Goal: Task Accomplishment & Management: Complete application form

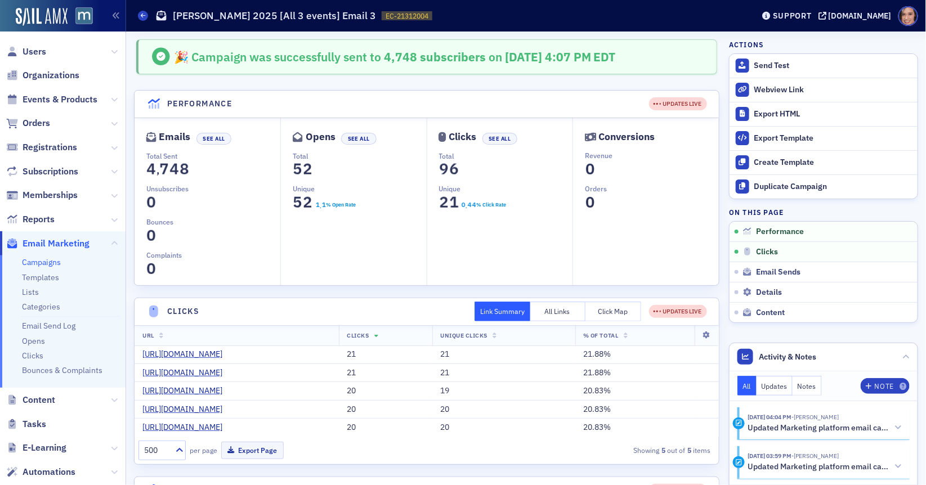
scroll to position [38, 0]
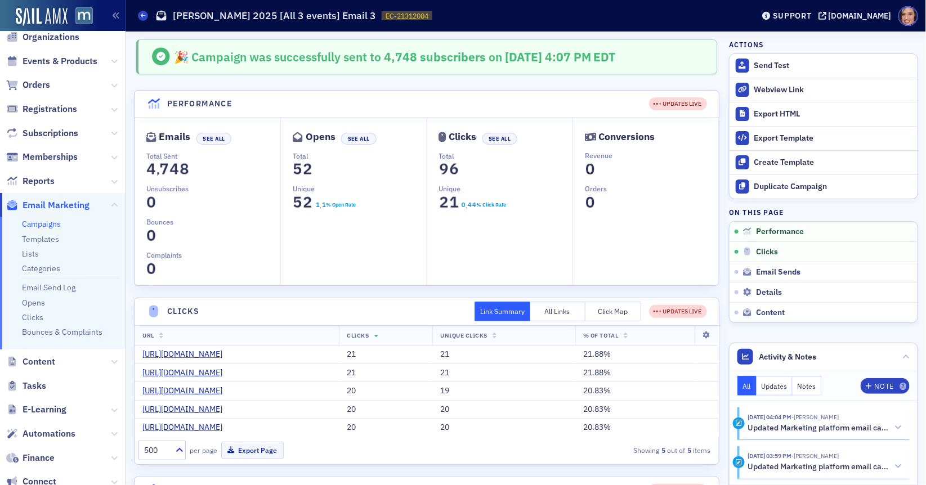
click at [41, 224] on link "Campaigns" at bounding box center [41, 224] width 39 height 10
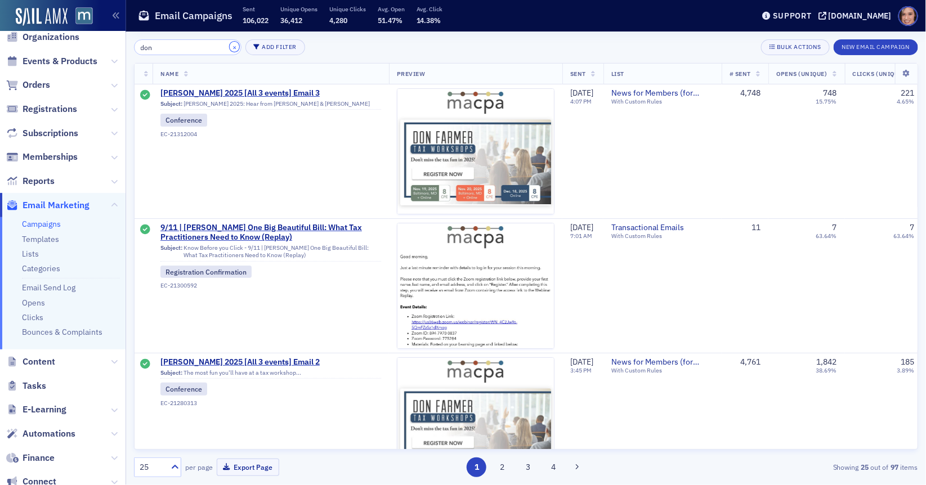
click at [230, 46] on button "×" at bounding box center [235, 47] width 10 height 10
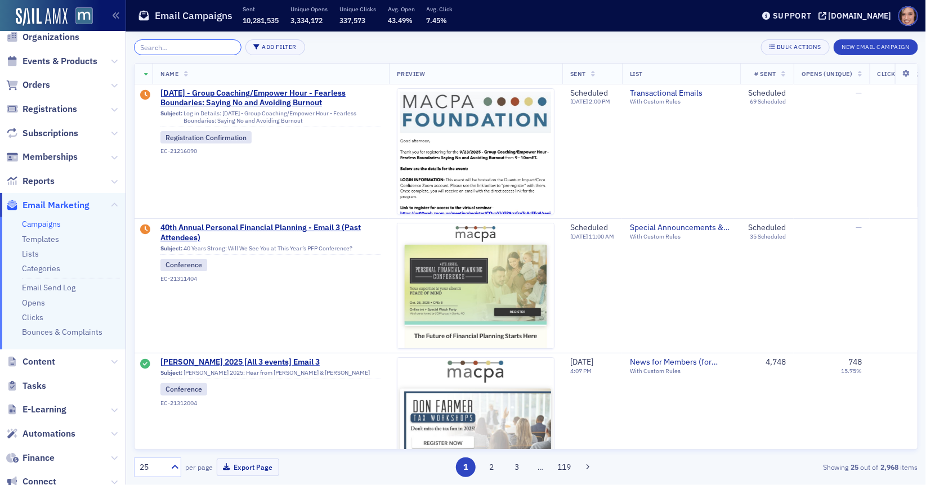
click at [191, 46] on input "search" at bounding box center [187, 47] width 107 height 16
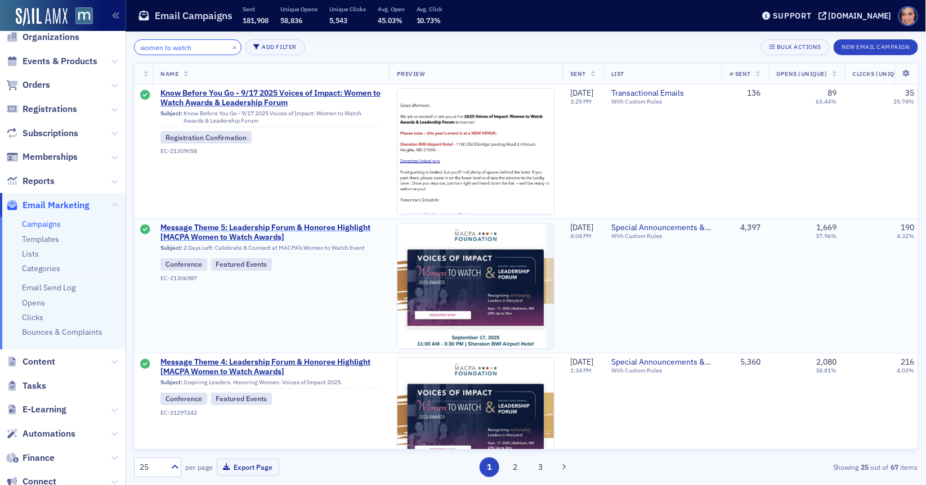
type input "women to watch"
click at [240, 235] on span "Message Theme 5: Leadership Forum & Honoree Highlight [MACPA Women to Watch Awa…" at bounding box center [270, 233] width 221 height 20
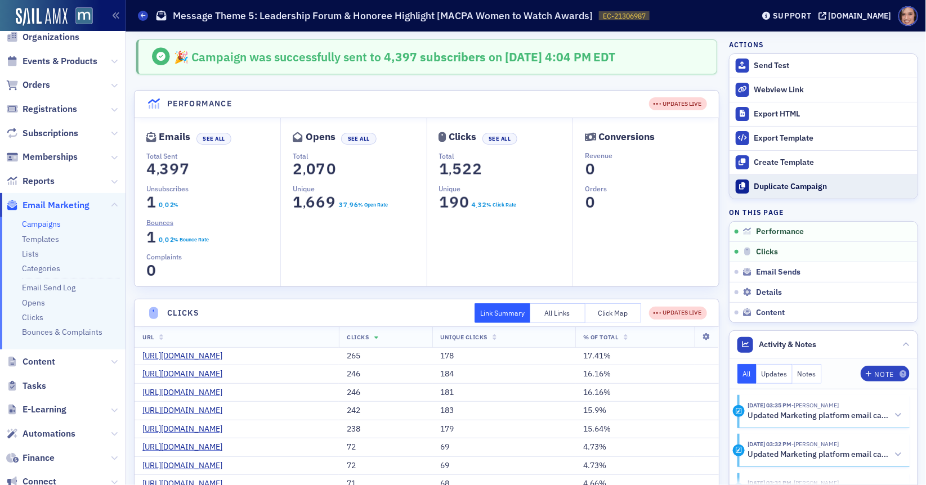
click at [781, 189] on div "Duplicate Campaign" at bounding box center [833, 187] width 158 height 10
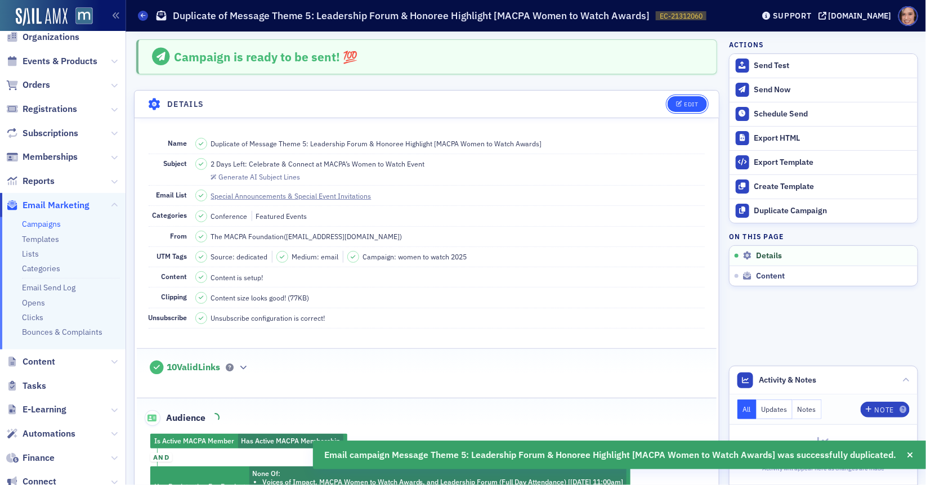
click at [695, 102] on div "Edit" at bounding box center [691, 104] width 14 height 6
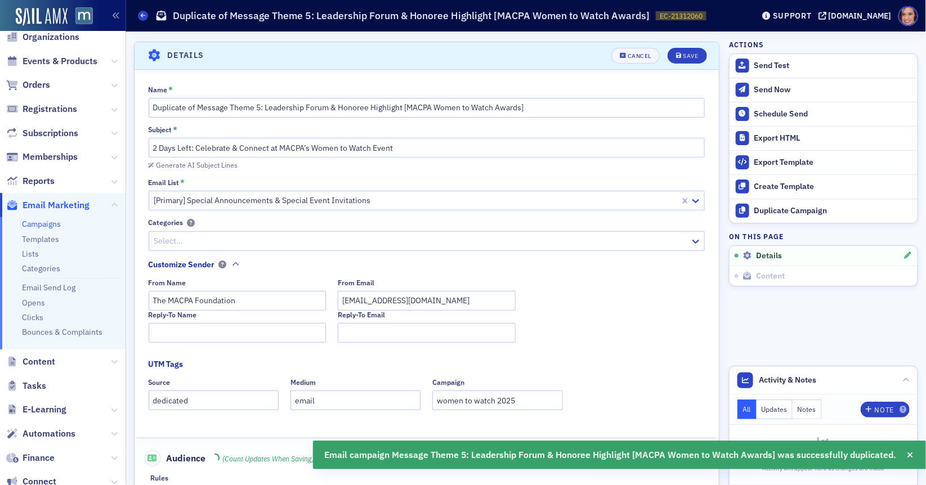
scroll to position [52, 0]
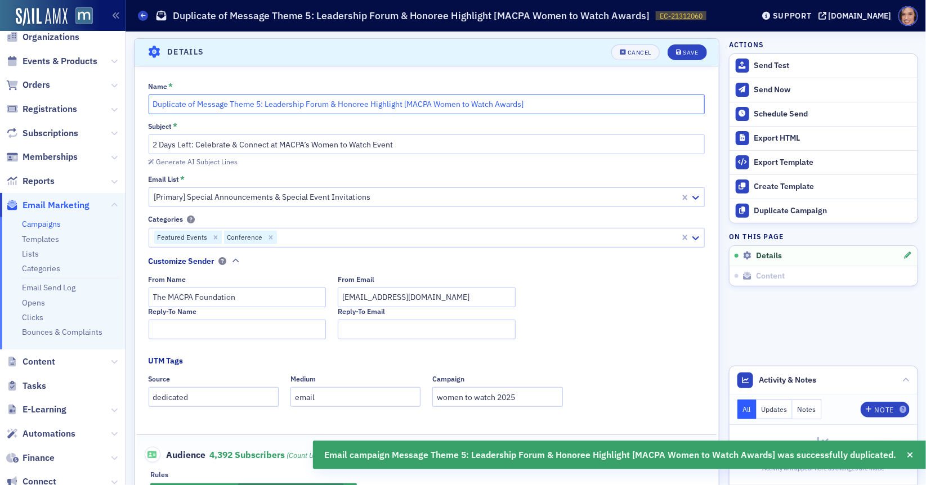
drag, startPoint x: 265, startPoint y: 101, endPoint x: 150, endPoint y: 92, distance: 114.6
click at [151, 92] on div "Name * Duplicate of Message Theme 5: Leadership Forum & Honoree Highlight [MACP…" at bounding box center [427, 98] width 557 height 32
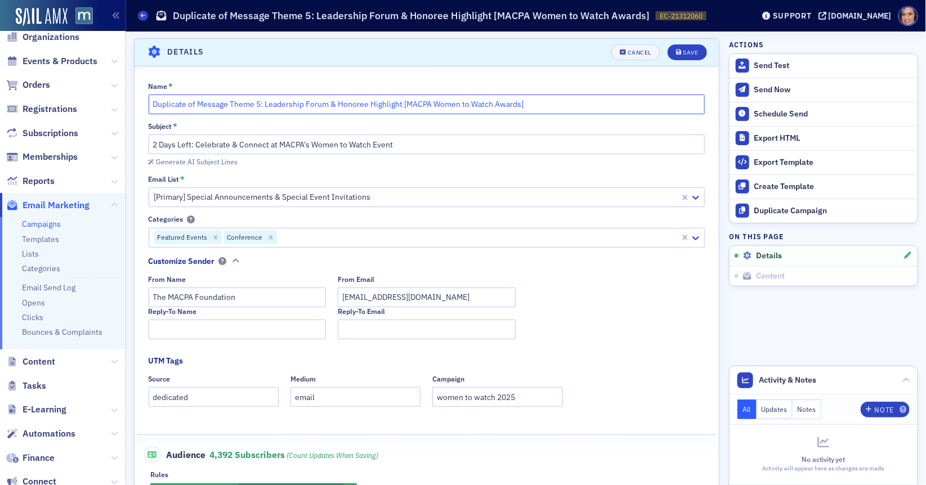
drag, startPoint x: 406, startPoint y: 102, endPoint x: 105, endPoint y: 92, distance: 301.3
click at [105, 92] on div "Users Organizations Events & Products Orders Registrations Subscriptions Member…" at bounding box center [463, 242] width 926 height 485
click at [311, 106] on input "2025 MACPA Women to Watch Awards]" at bounding box center [427, 105] width 557 height 20
type input "2025 MACPA Women to Watch Awards | Post Event Email"
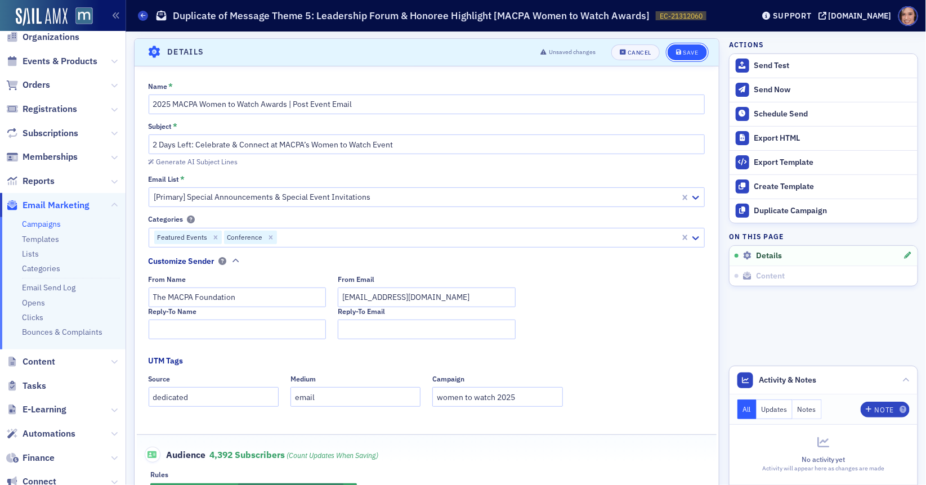
click at [687, 50] on div "Save" at bounding box center [690, 53] width 15 height 6
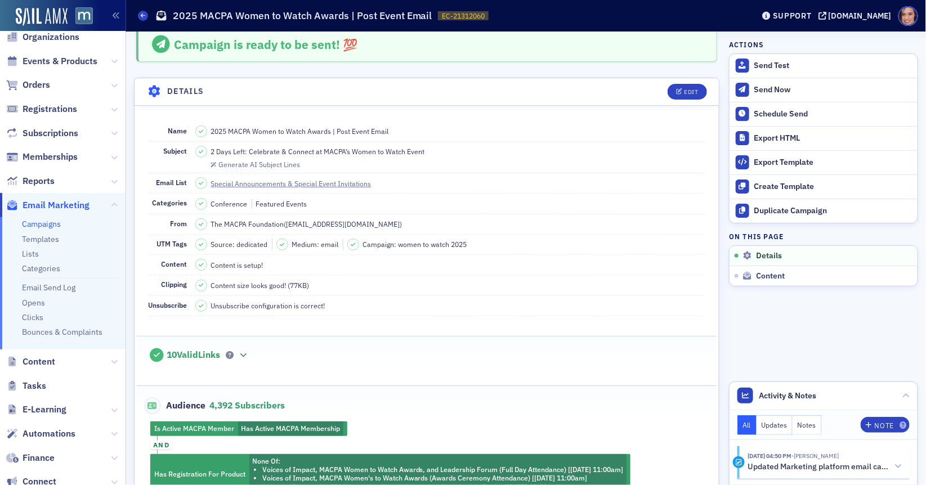
scroll to position [0, 0]
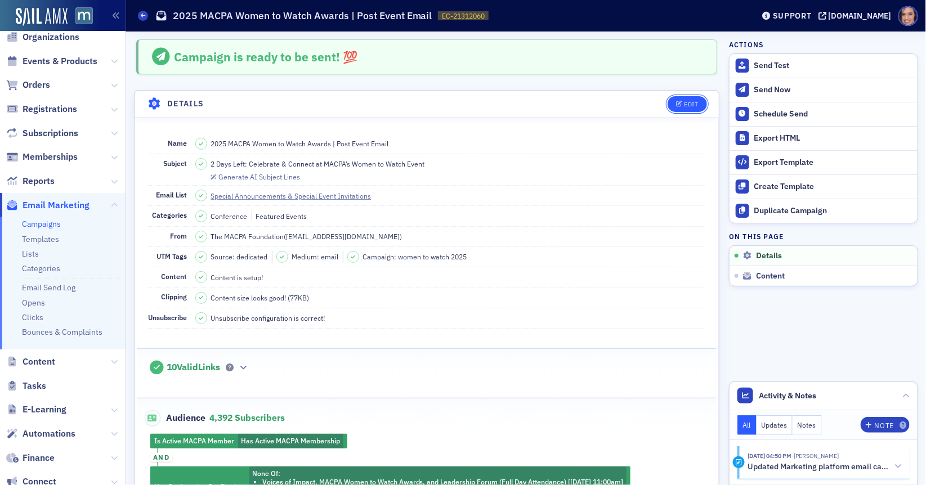
click at [683, 101] on span "Edit" at bounding box center [687, 104] width 22 height 6
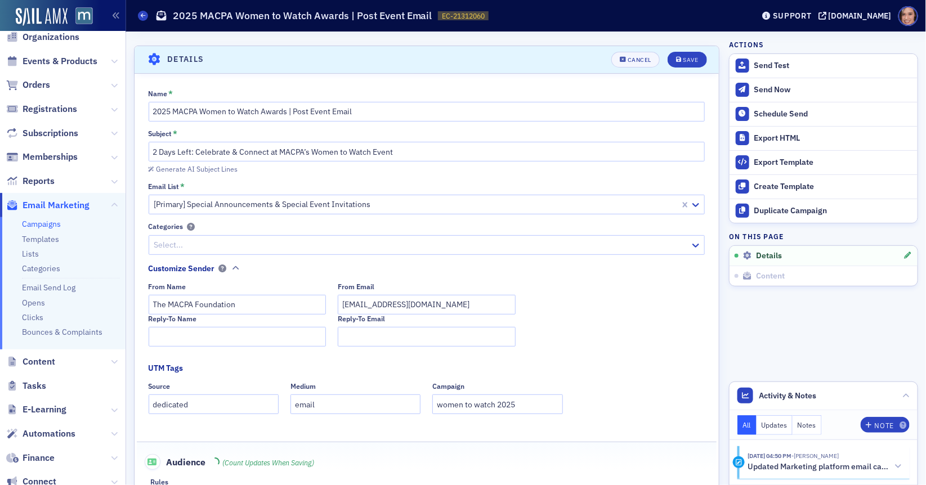
scroll to position [52, 0]
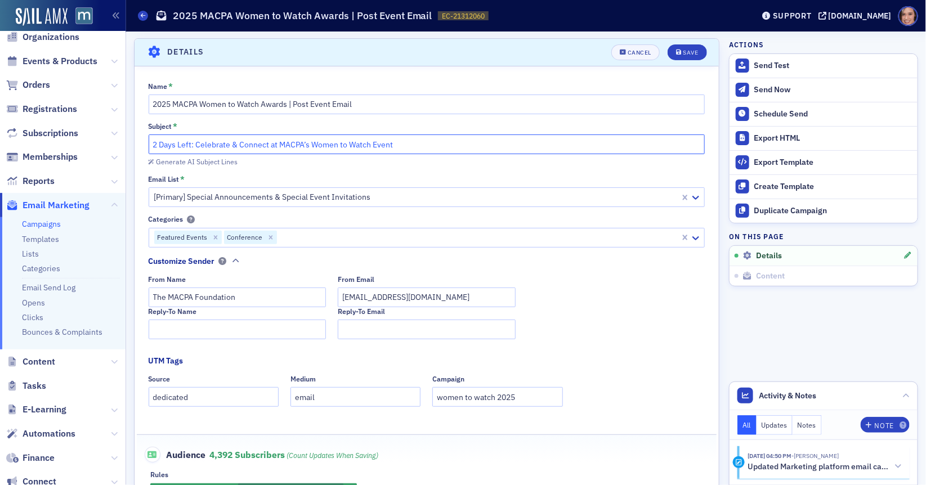
click at [377, 142] on input "2 Days Left: Celebrate & Connect at MACPA’s Women to Watch Event" at bounding box center [427, 145] width 557 height 20
paste input "Reflecting on an Incredible Voices of Impact 2025"
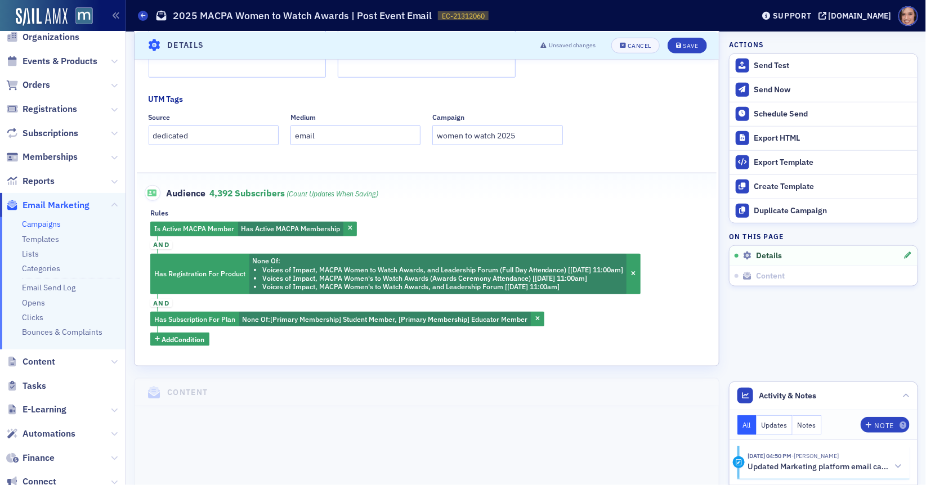
scroll to position [331, 0]
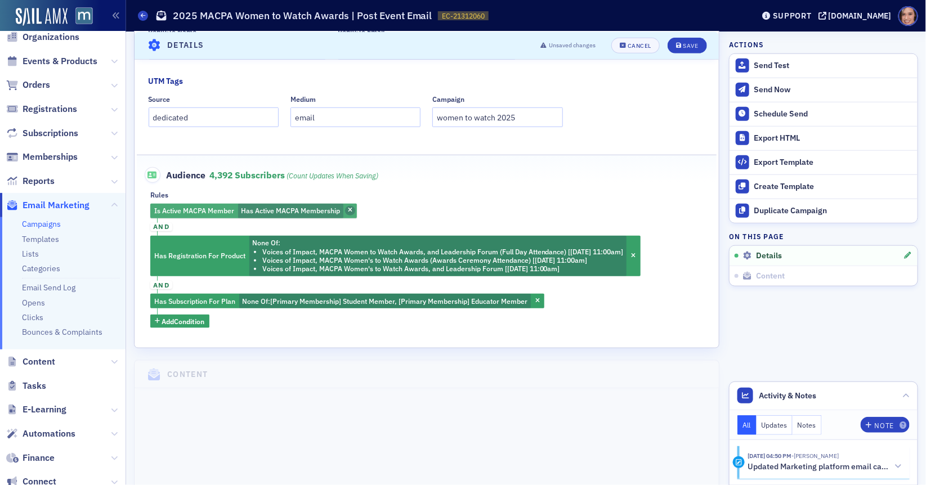
type input "Reflecting on an Incredible Voices of Impact 2025: Women to Watch Awards & Lead…"
click at [348, 208] on icon "button" at bounding box center [350, 211] width 5 height 6
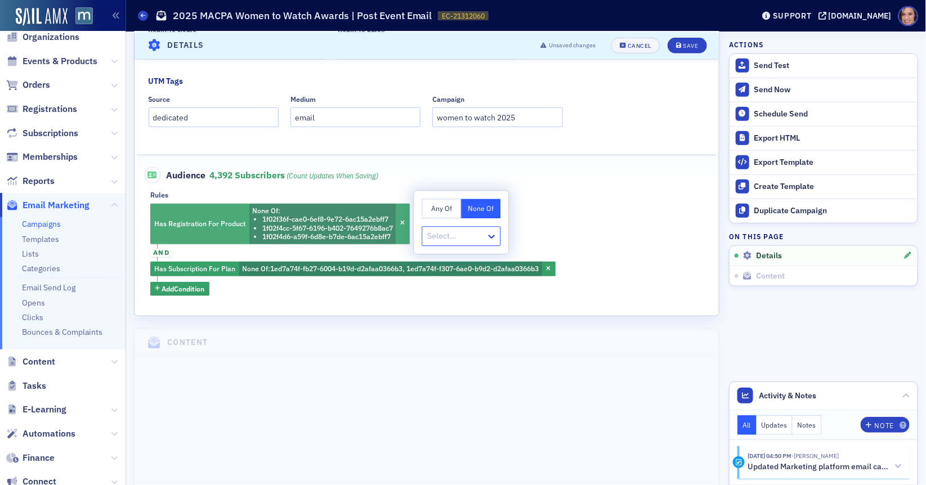
click at [212, 223] on span "Has Registration For Product" at bounding box center [199, 223] width 91 height 9
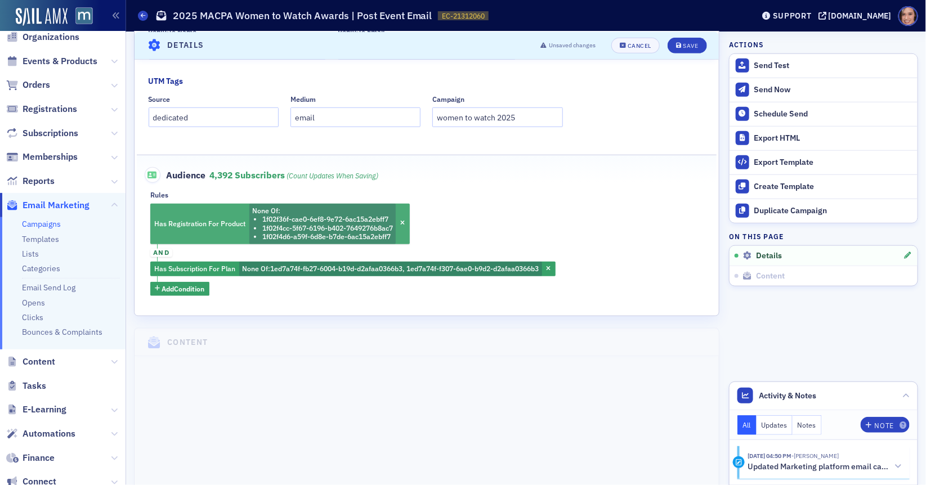
click at [274, 211] on span "None Of :" at bounding box center [266, 210] width 28 height 9
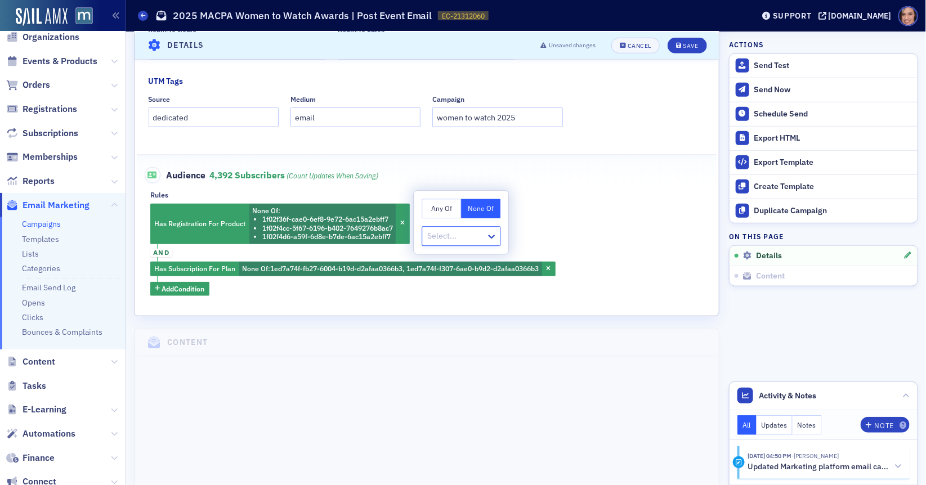
click at [434, 211] on button "Any Of" at bounding box center [441, 209] width 39 height 20
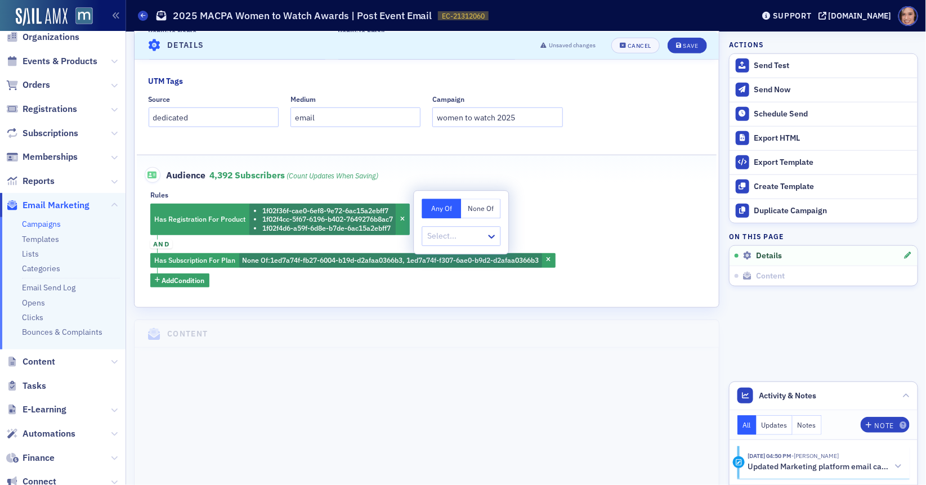
click at [561, 225] on div "Has Registration For Product 1f02f36f-cae0-6ef8-9e72-6ac15a2ebff7 1f02f4cc-5f67…" at bounding box center [426, 246] width 553 height 84
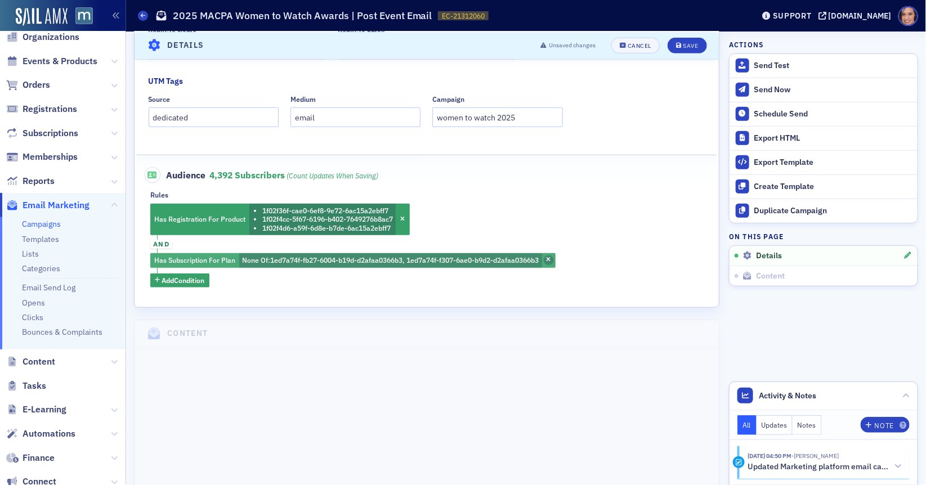
click at [551, 259] on icon "button" at bounding box center [548, 260] width 5 height 6
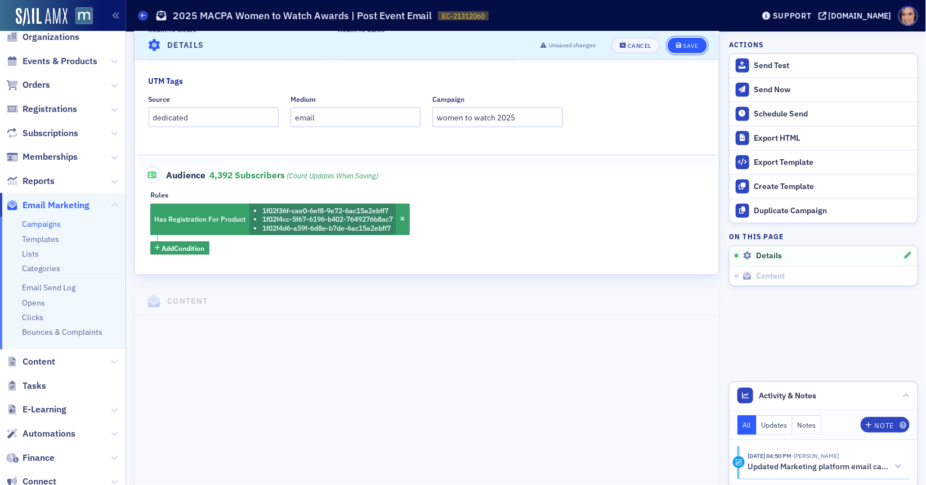
click at [702, 41] on button "Save" at bounding box center [686, 45] width 39 height 16
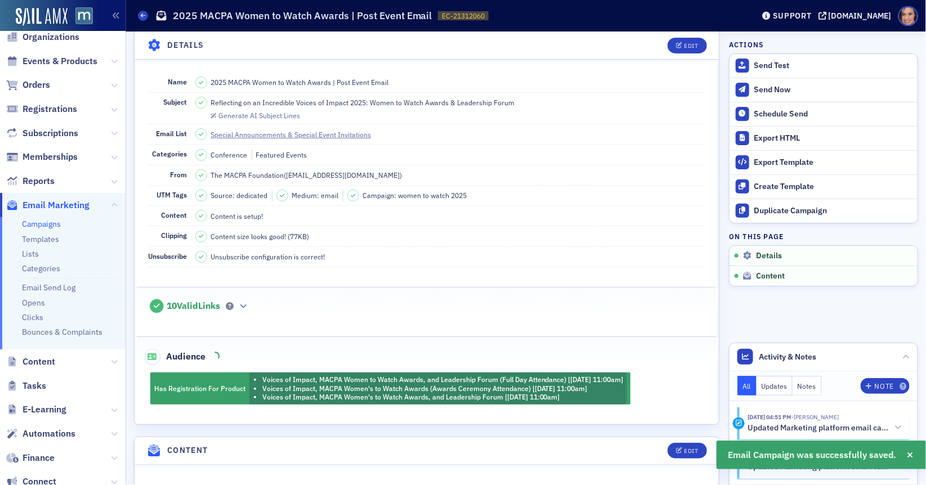
scroll to position [52, 0]
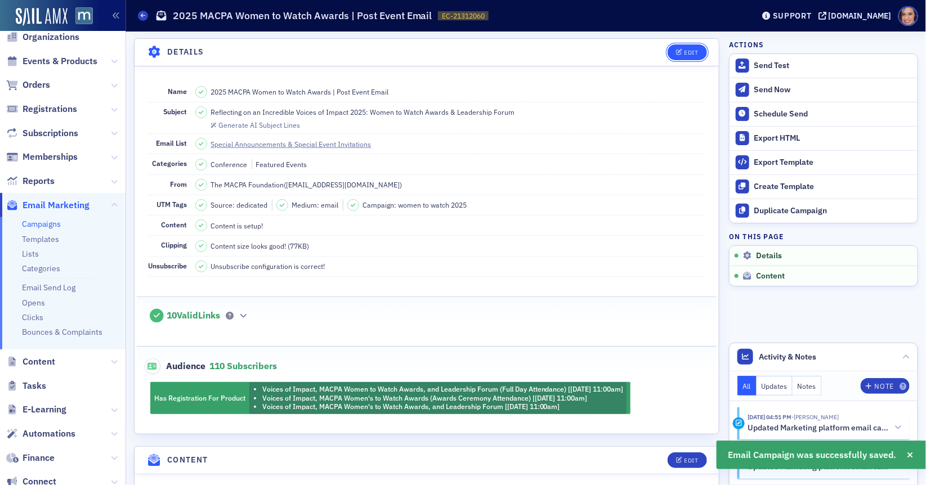
click at [689, 52] on div "Edit" at bounding box center [691, 53] width 14 height 6
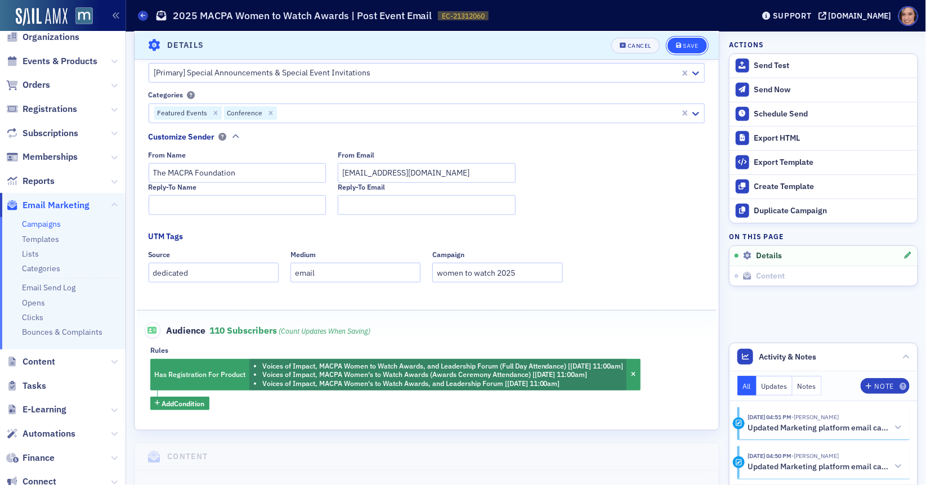
click at [683, 41] on button "Save" at bounding box center [686, 45] width 39 height 16
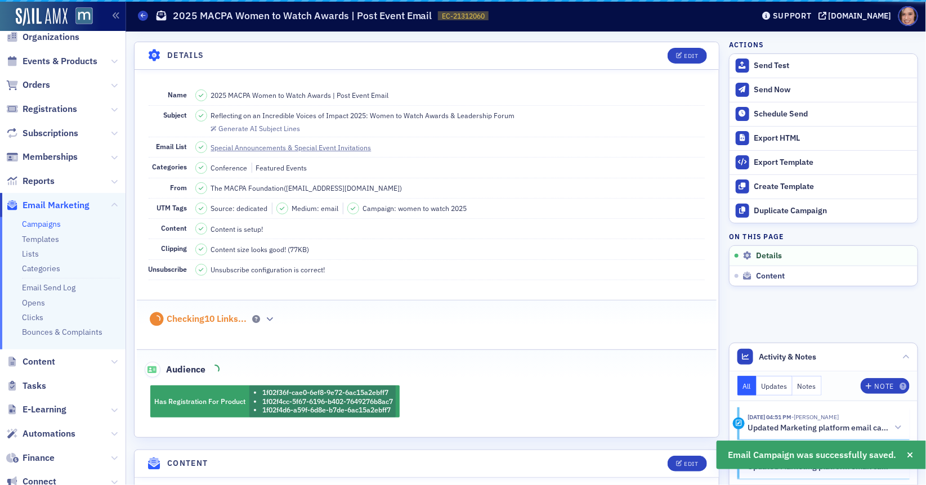
scroll to position [52, 0]
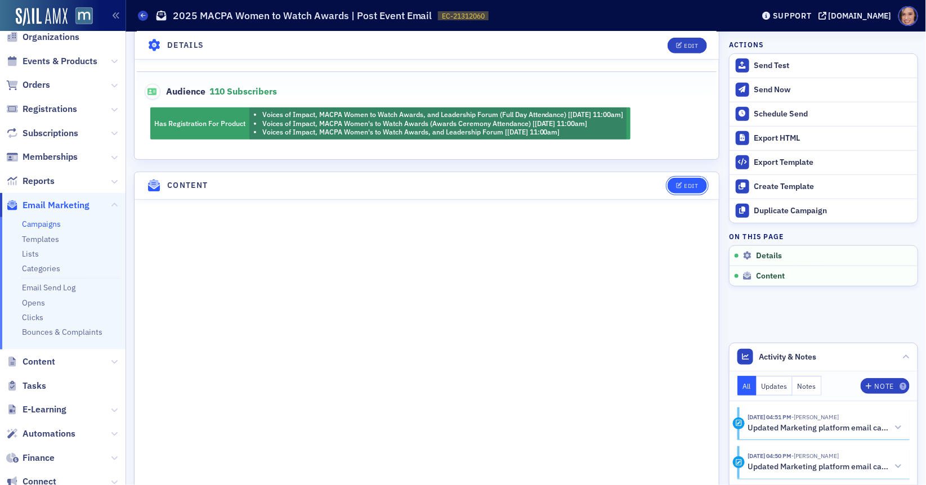
click at [698, 183] on div "Edit" at bounding box center [691, 186] width 14 height 6
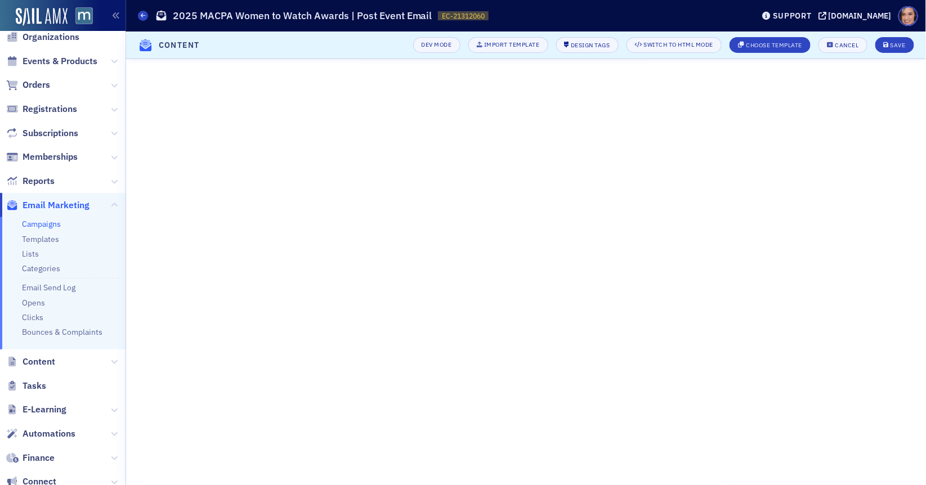
scroll to position [15, 0]
click at [893, 46] on div "Save" at bounding box center [897, 45] width 15 height 6
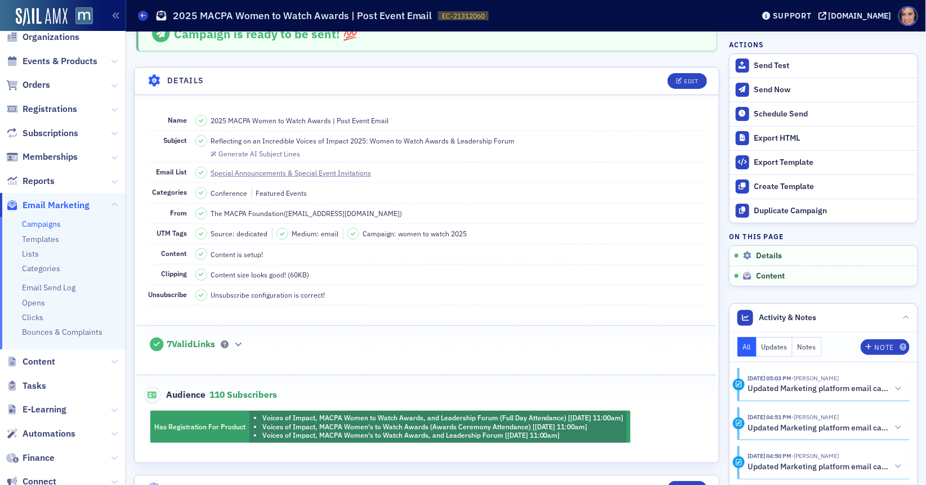
scroll to position [0, 0]
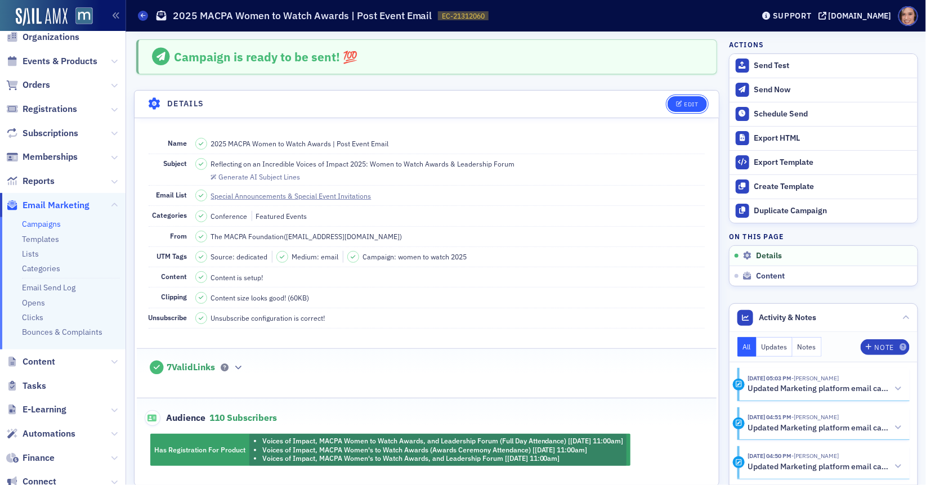
click at [699, 97] on button "Edit" at bounding box center [686, 104] width 39 height 16
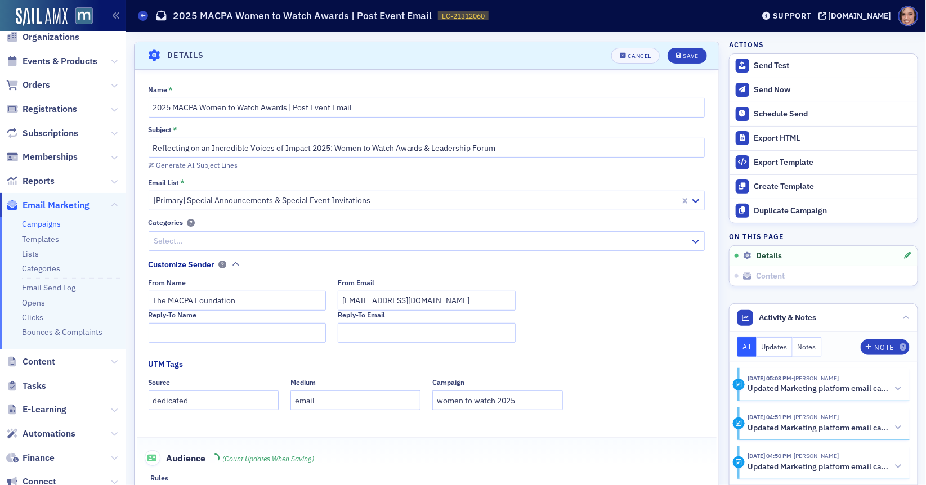
scroll to position [52, 0]
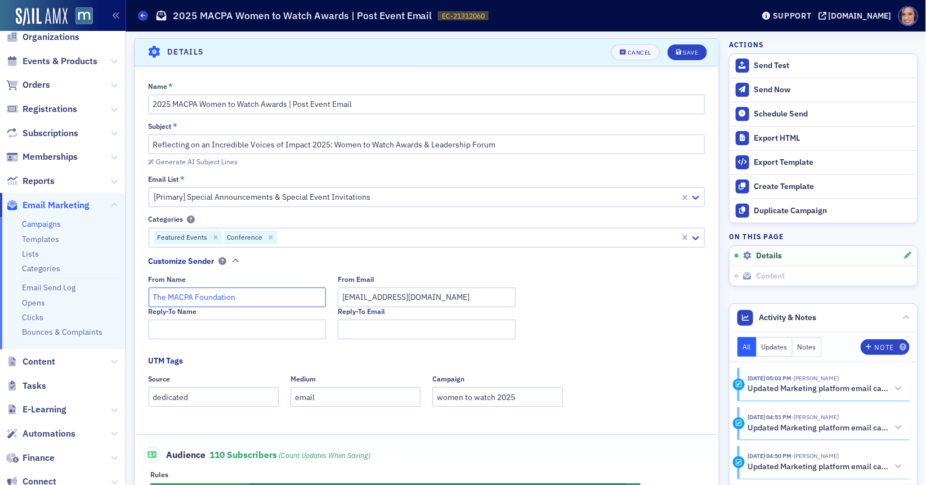
click at [223, 297] on input "The MACPA Foundation" at bounding box center [238, 298] width 178 height 20
type input "R"
paste input "[PERSON_NAME], CPA CEO, MACPA"
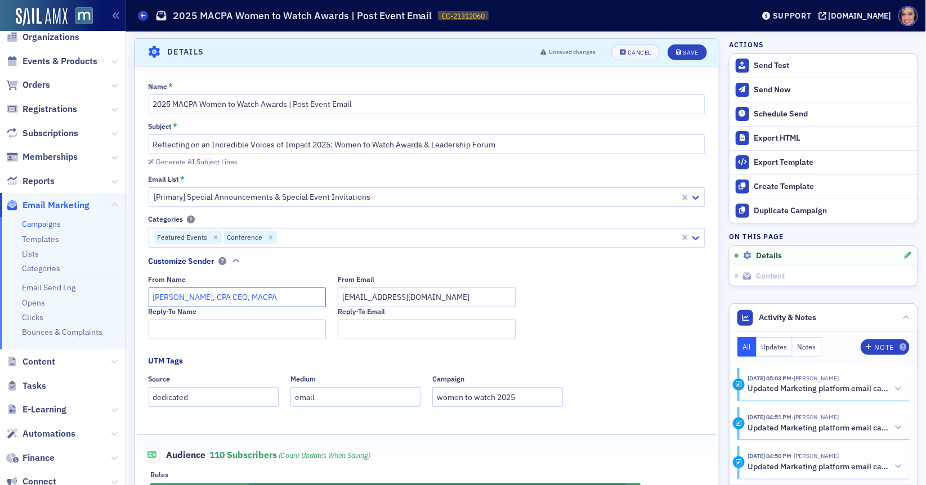
type input "[PERSON_NAME], CPA CEO, MACPA"
click at [353, 293] on input "[EMAIL_ADDRESS][DOMAIN_NAME]" at bounding box center [427, 298] width 178 height 20
type input "[PERSON_NAME][EMAIL_ADDRESS][DOMAIN_NAME]"
click at [380, 324] on input "Reply-To Email" at bounding box center [427, 330] width 178 height 20
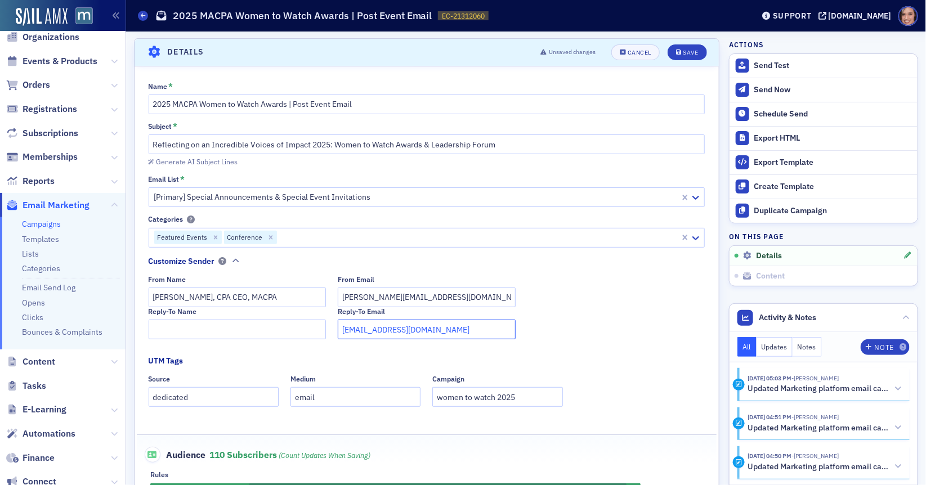
type input "[EMAIL_ADDRESS][DOMAIN_NAME]"
click at [271, 293] on input "[PERSON_NAME], CPA CEO, MACPA" at bounding box center [238, 298] width 178 height 20
click at [297, 339] on fieldset "Customize Sender From Name Rebekah Olson, CPA CEO, MACPA From Email rebekah@mac…" at bounding box center [430, 302] width 562 height 92
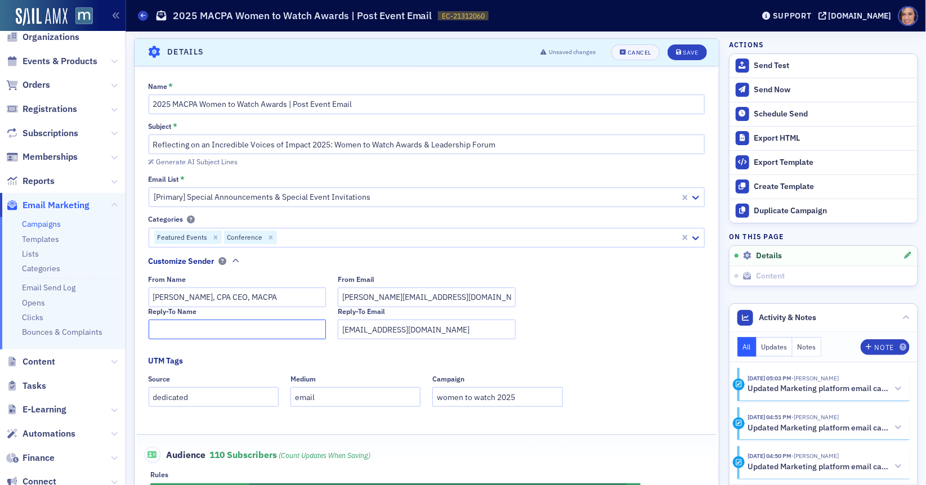
click at [292, 329] on input "Reply-To Name" at bounding box center [238, 330] width 178 height 20
paste input "[PERSON_NAME], CPA CEO, MACPA"
type input "[PERSON_NAME], CPA CEO, MACPA"
click at [683, 50] on div "Save" at bounding box center [690, 53] width 15 height 6
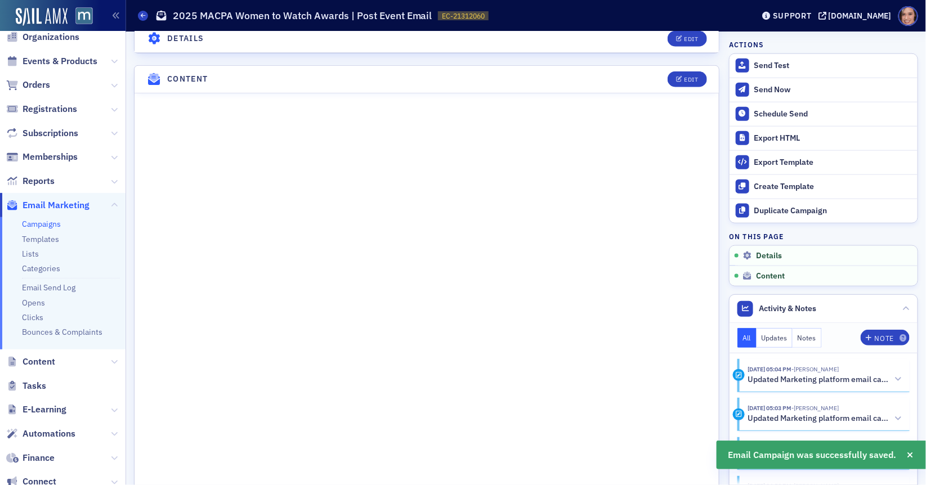
scroll to position [476, 0]
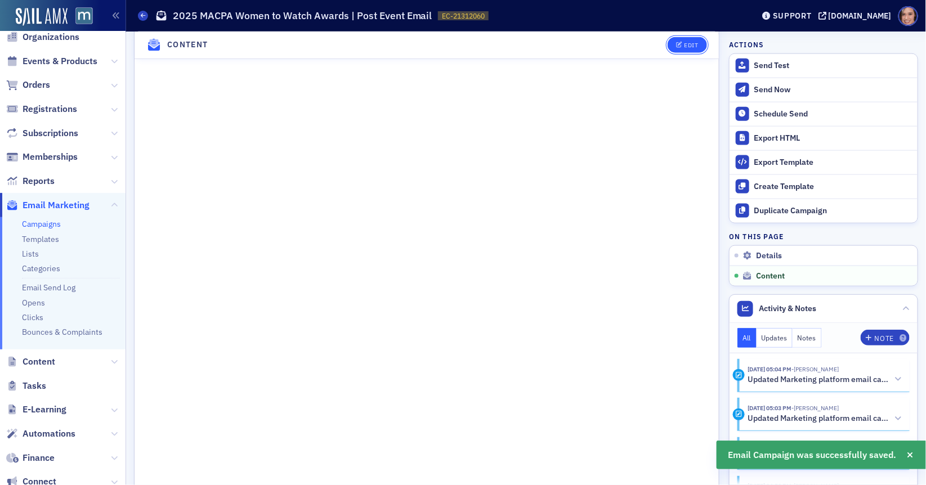
click at [689, 46] on div "Edit" at bounding box center [691, 45] width 14 height 6
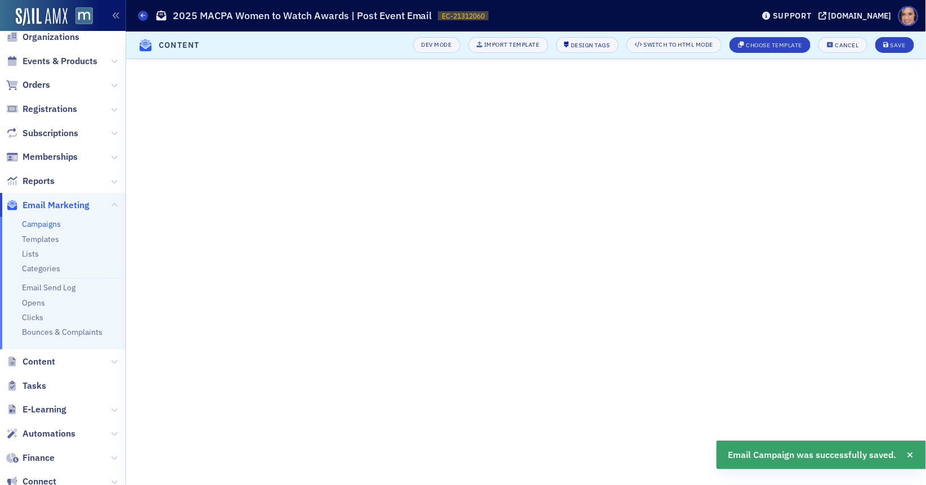
scroll to position [35, 0]
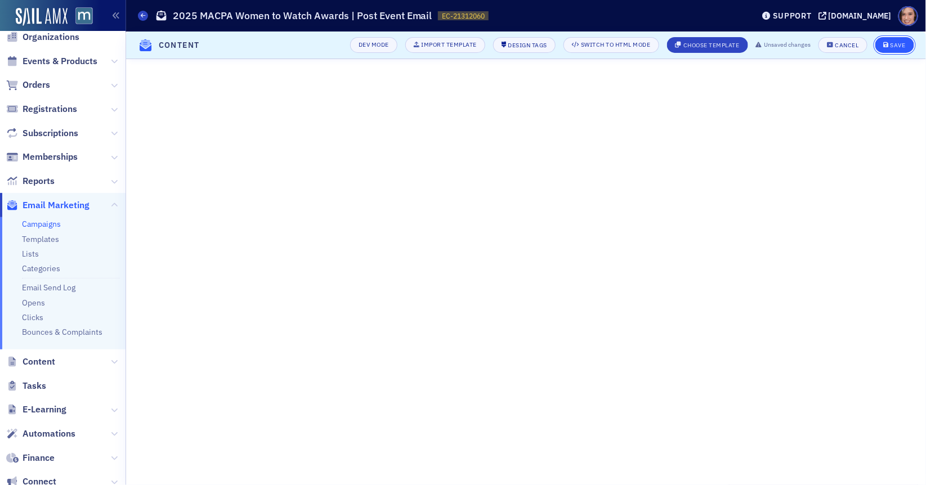
click at [898, 40] on button "Save" at bounding box center [894, 45] width 39 height 16
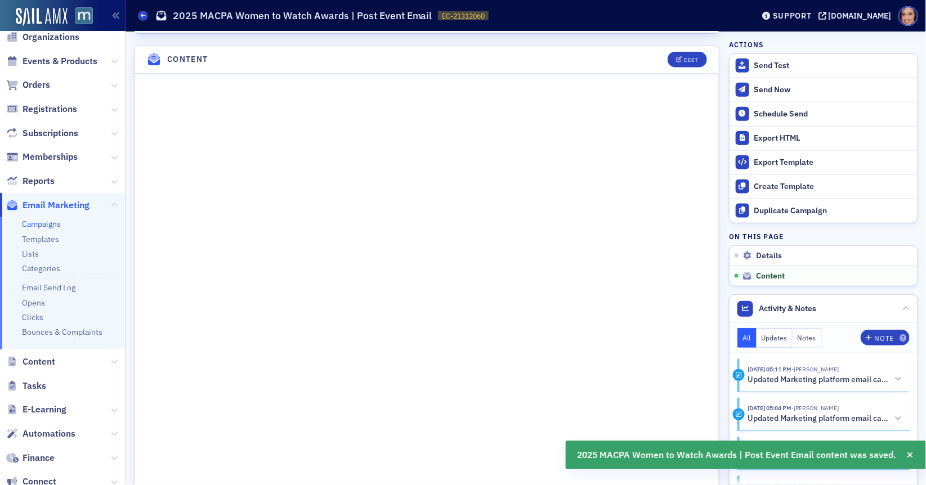
scroll to position [476, 0]
click at [686, 56] on button "Edit" at bounding box center [686, 57] width 39 height 16
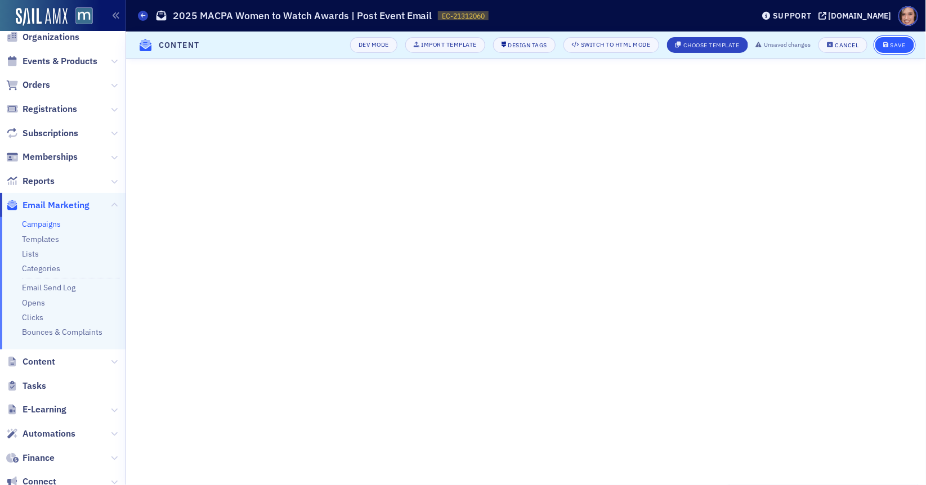
click at [894, 43] on div "Save" at bounding box center [897, 45] width 15 height 6
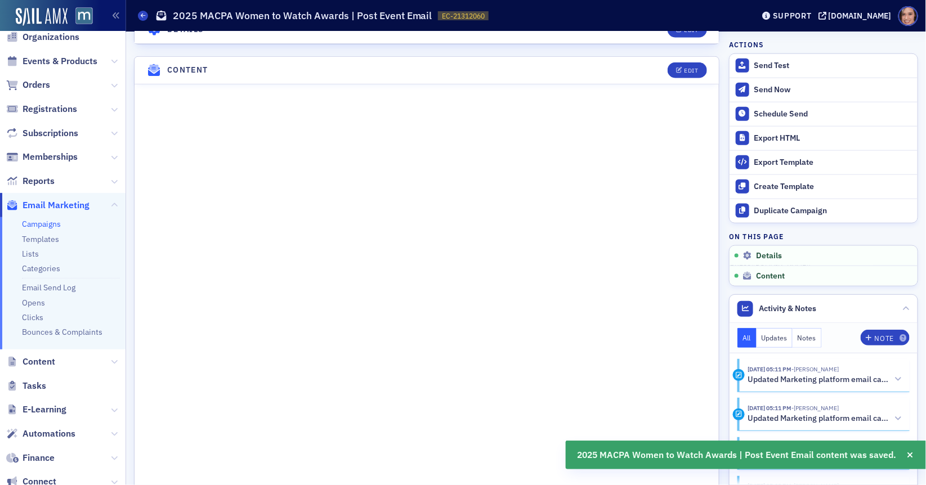
scroll to position [476, 0]
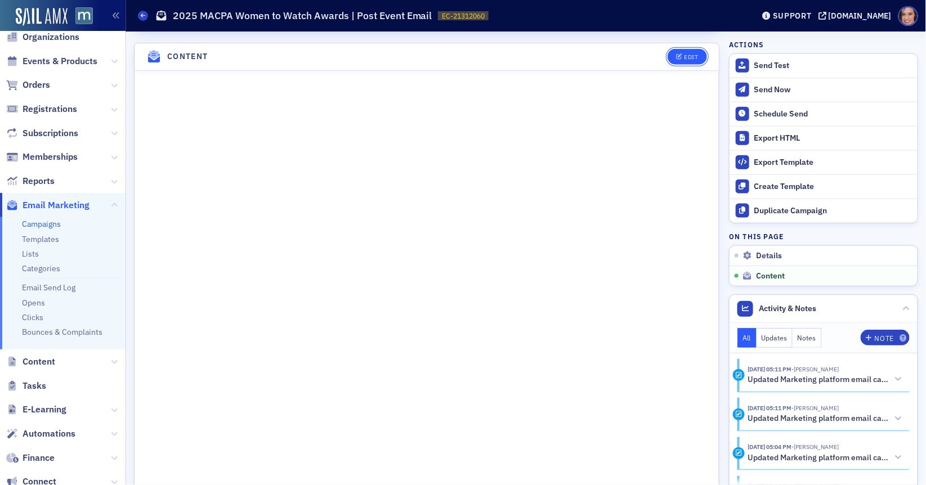
click at [687, 54] on div "Edit" at bounding box center [691, 57] width 14 height 6
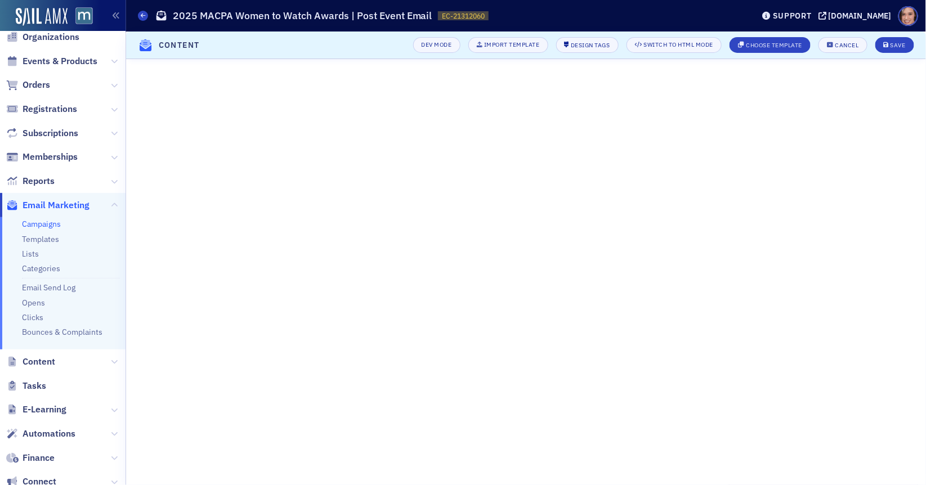
scroll to position [35, 0]
click at [883, 42] on button "Save" at bounding box center [894, 45] width 39 height 16
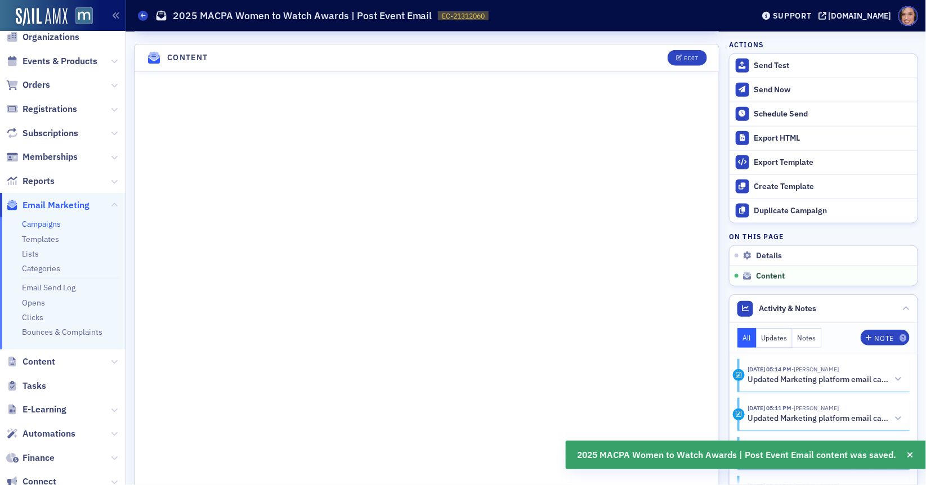
scroll to position [476, 0]
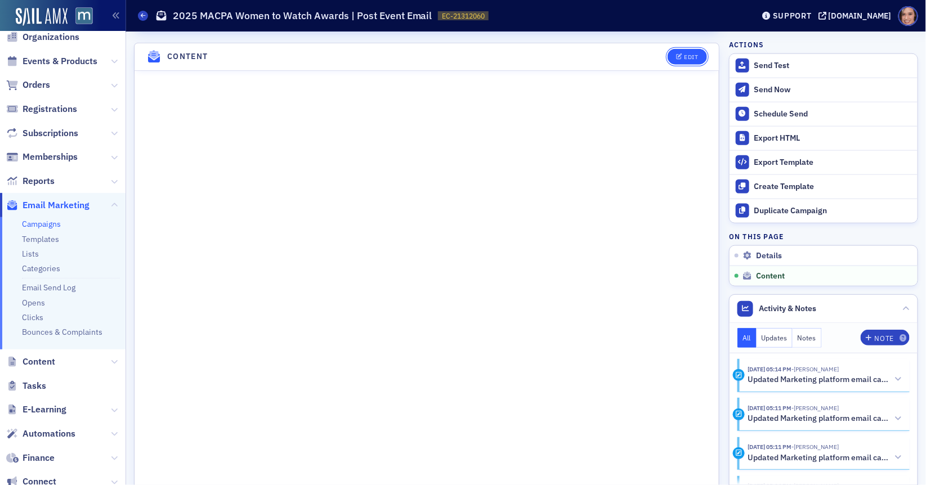
click at [691, 49] on div "Edit" at bounding box center [683, 57] width 47 height 16
click at [691, 54] on div "Edit" at bounding box center [691, 57] width 14 height 6
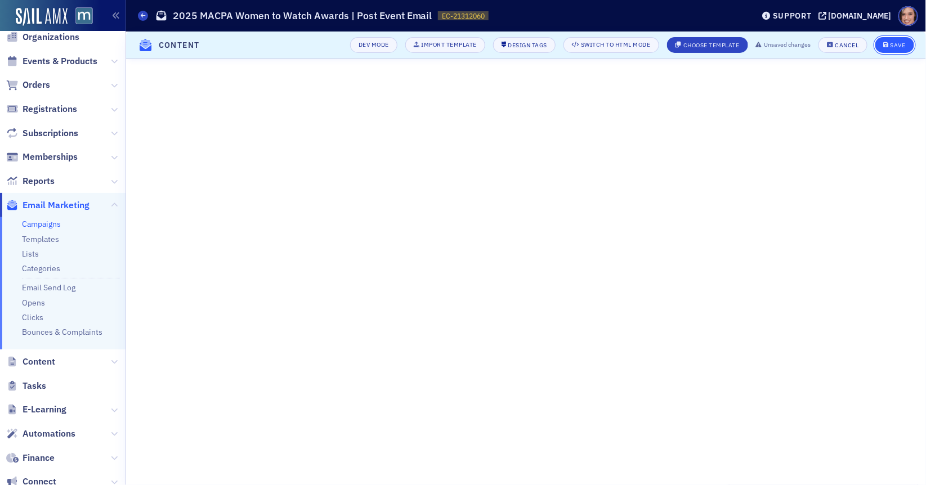
click at [898, 47] on div "Save" at bounding box center [897, 45] width 15 height 6
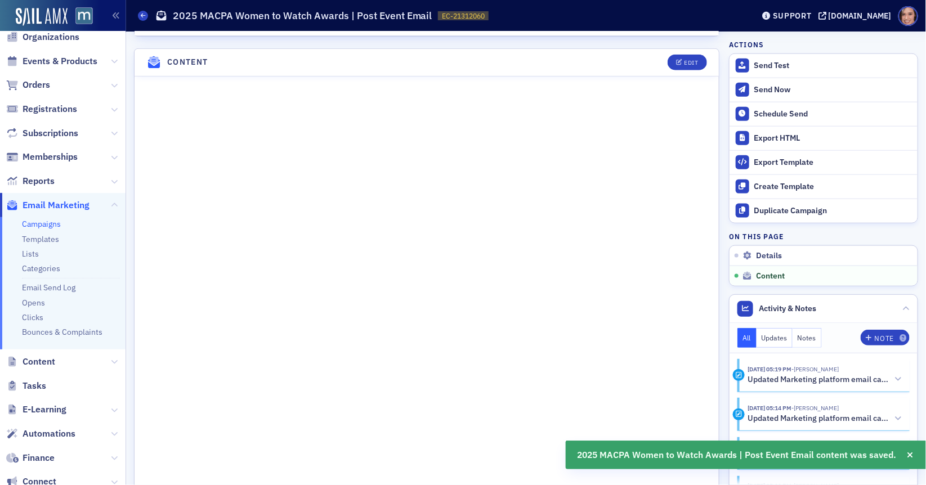
scroll to position [476, 0]
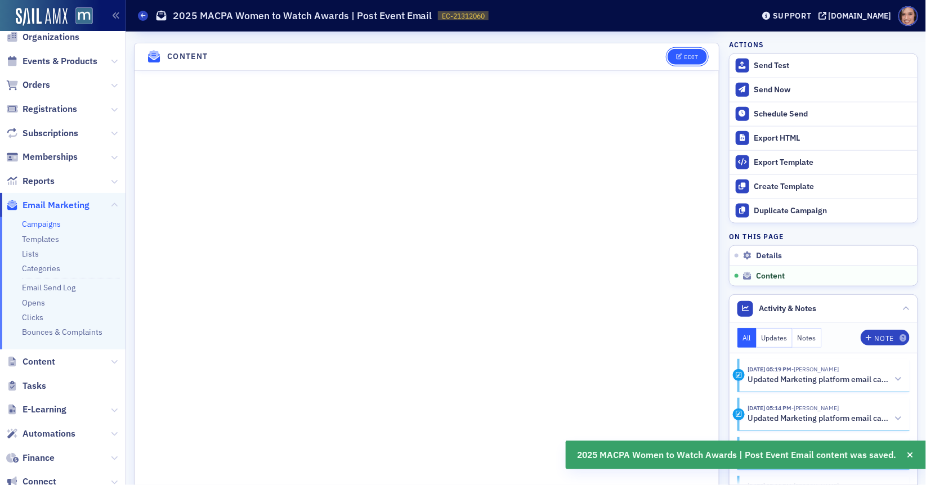
click at [685, 54] on div "Edit" at bounding box center [691, 57] width 14 height 6
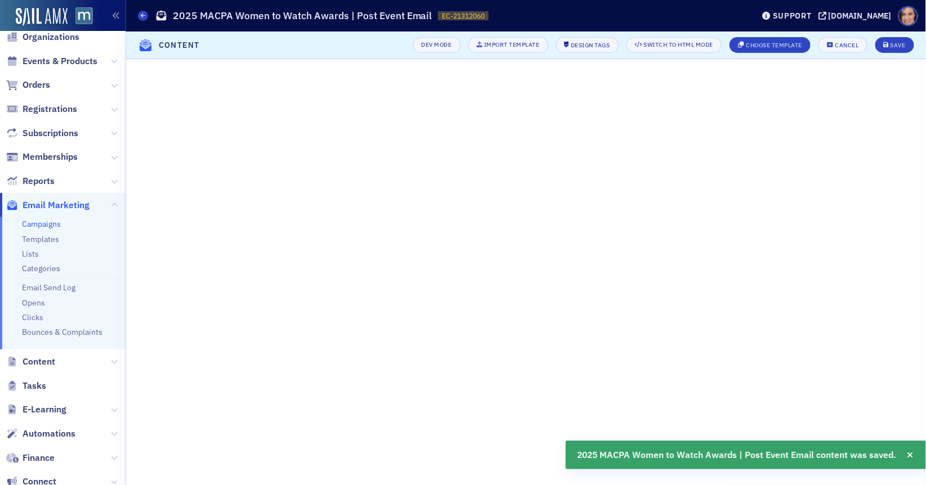
scroll to position [35, 0]
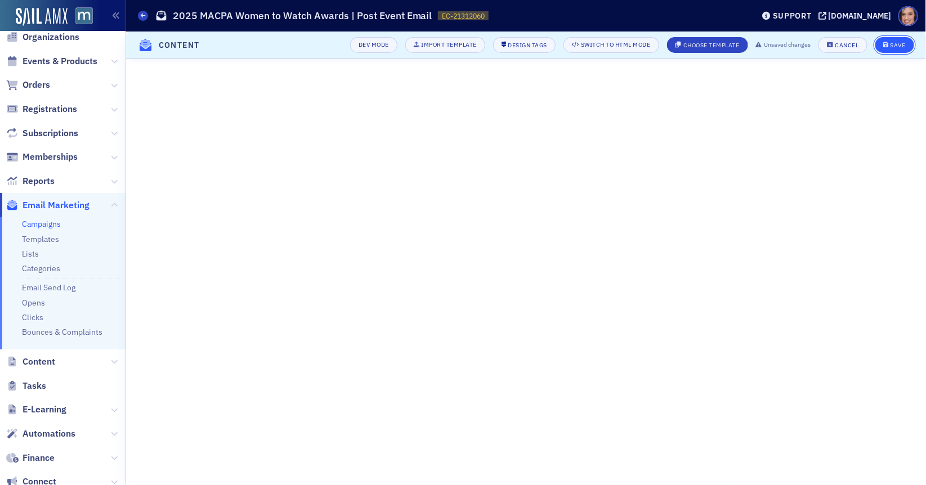
click at [900, 43] on div "Save" at bounding box center [897, 45] width 15 height 6
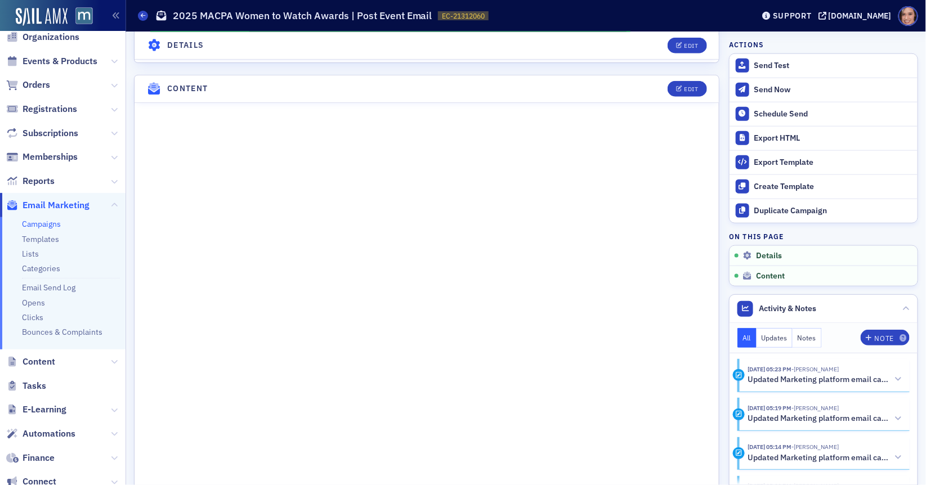
scroll to position [438, 0]
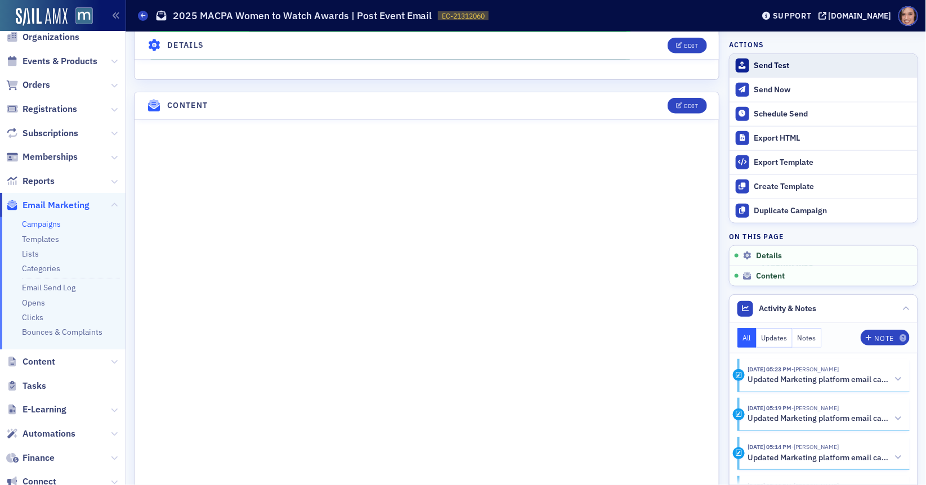
click at [770, 67] on div "Send Test" at bounding box center [833, 66] width 158 height 10
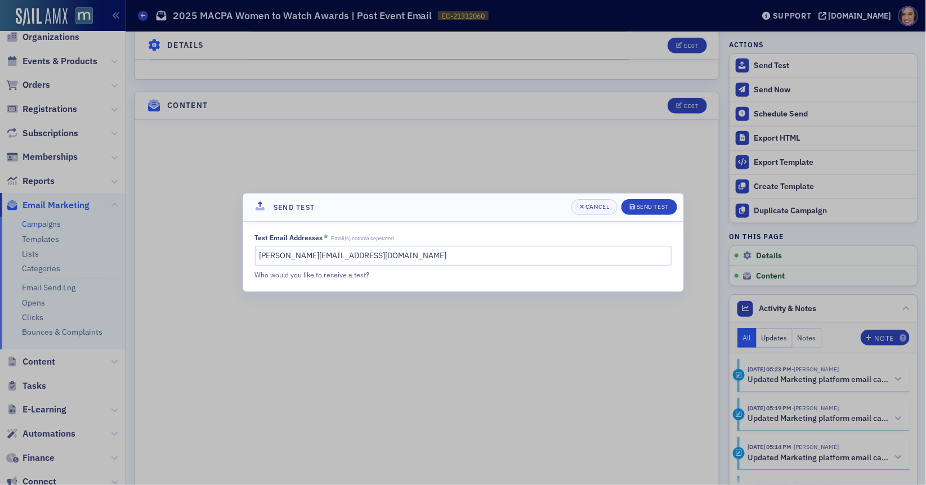
click at [382, 147] on div at bounding box center [463, 242] width 926 height 485
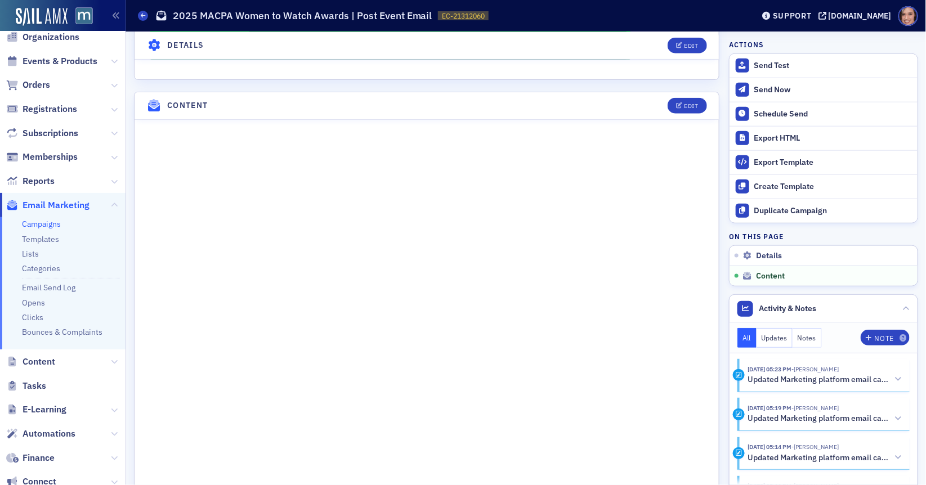
scroll to position [763, 0]
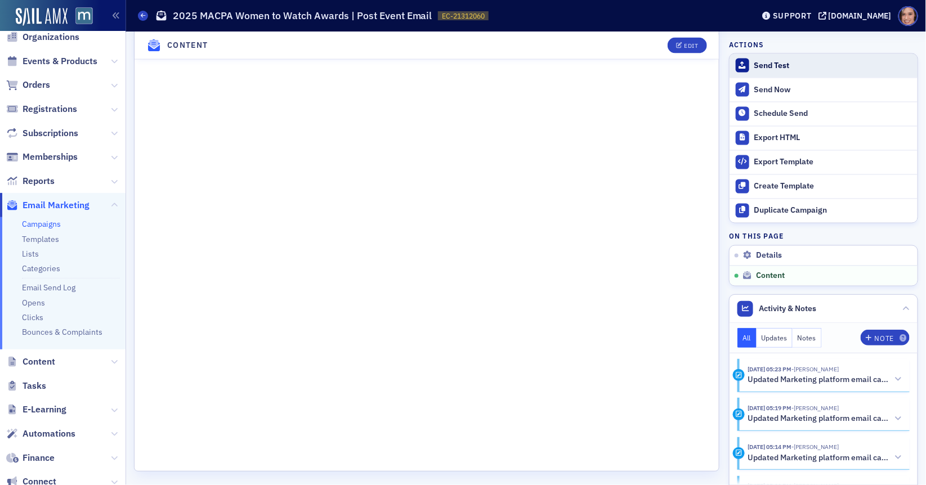
click at [762, 65] on div "Send Test" at bounding box center [833, 66] width 158 height 10
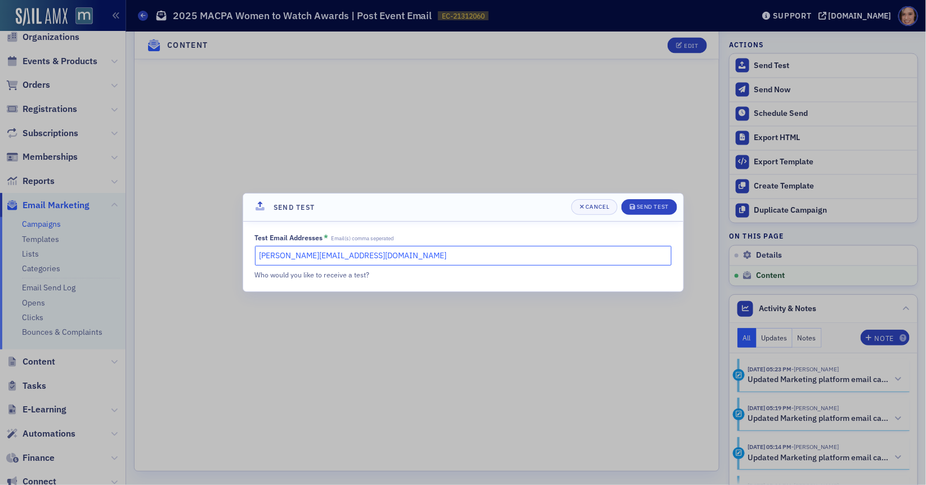
click at [265, 256] on input "katie@blueoceanideas.com" at bounding box center [463, 256] width 416 height 20
drag, startPoint x: 334, startPoint y: 254, endPoint x: 395, endPoint y: 255, distance: 60.8
click at [395, 255] on input "rebekah@macpa.org,lauren@macpa.org,meg@macpa.org" at bounding box center [463, 256] width 416 height 20
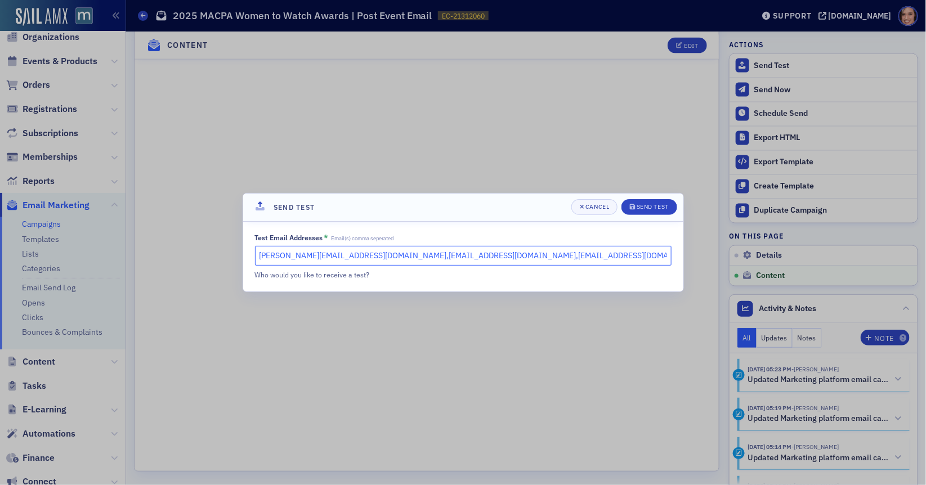
click at [489, 254] on input "rebekah@macpa.org,lauren@macpa.org,meg@macpa.org" at bounding box center [463, 256] width 416 height 20
type input "rebekah@macpa.org,lauren@macpa.org,meg@macpa.org"
click at [639, 210] on div "Send Test" at bounding box center [653, 207] width 32 height 6
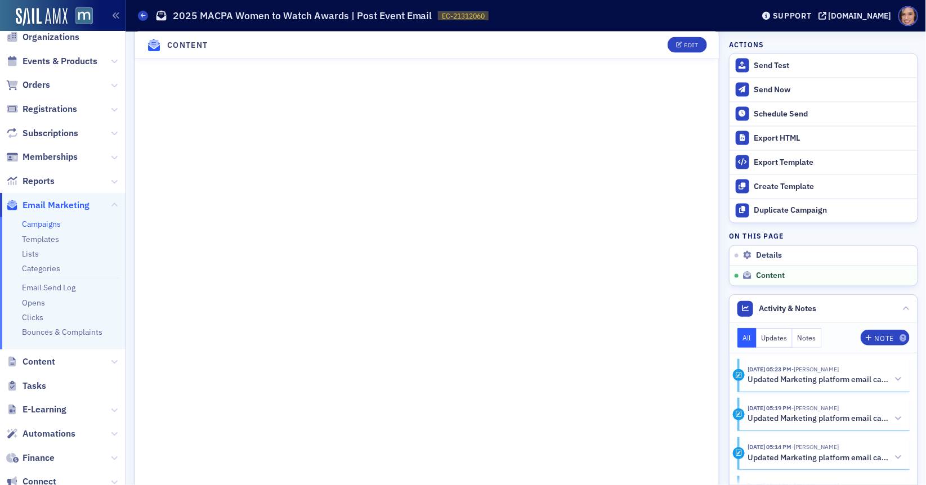
scroll to position [673, 0]
click at [48, 225] on link "Campaigns" at bounding box center [41, 224] width 39 height 10
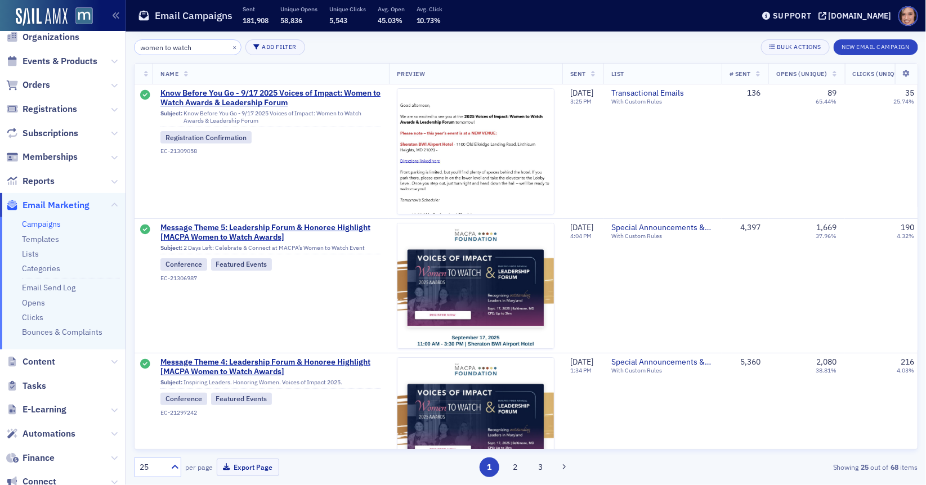
click at [204, 43] on input "women to watch" at bounding box center [187, 47] width 107 height 16
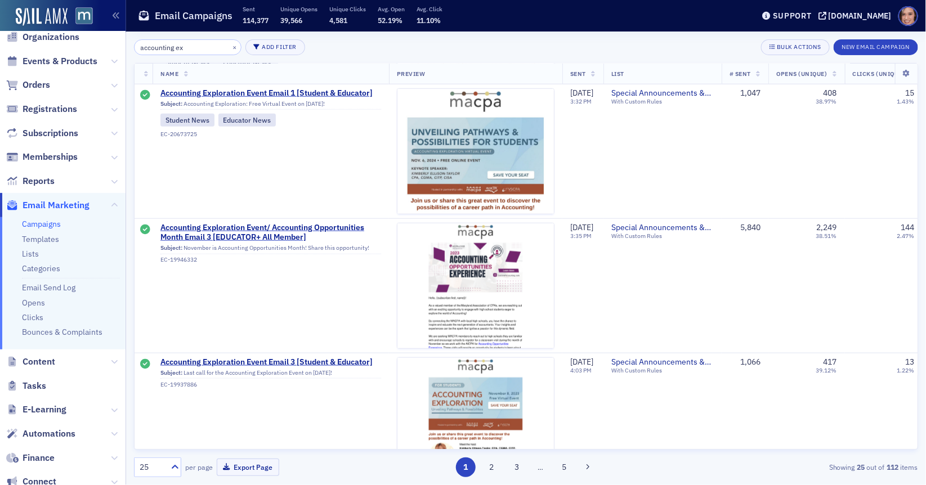
scroll to position [333, 0]
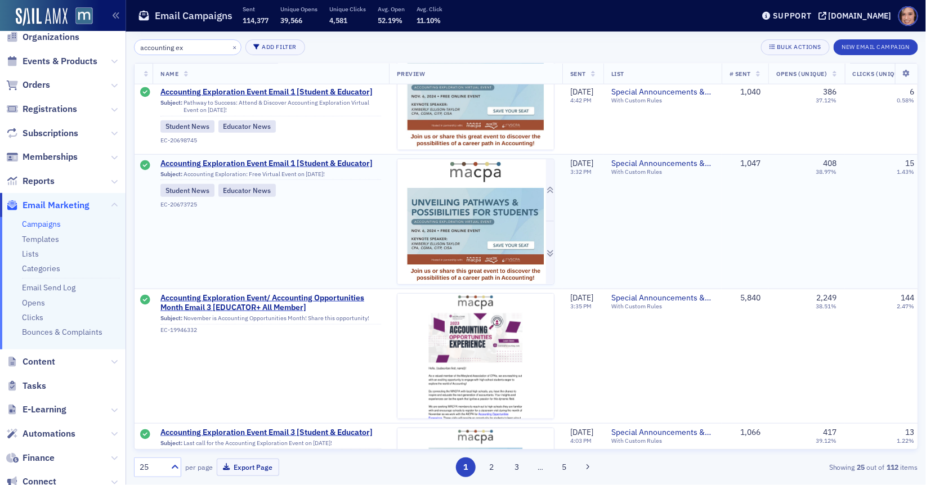
type input "accounting ex"
click at [434, 229] on img at bounding box center [475, 396] width 156 height 474
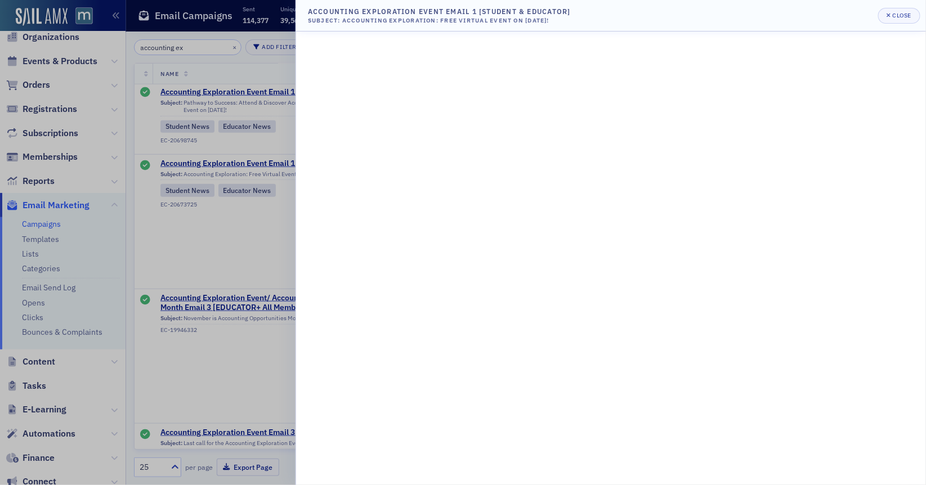
click at [256, 227] on div at bounding box center [463, 242] width 926 height 485
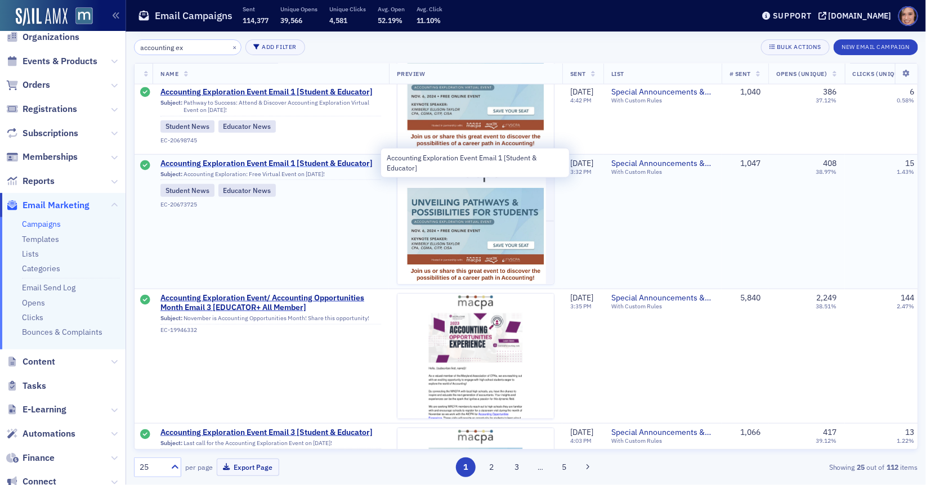
click at [323, 159] on span "Accounting Exploration Event Email 1 [Student & Educator]" at bounding box center [270, 164] width 221 height 10
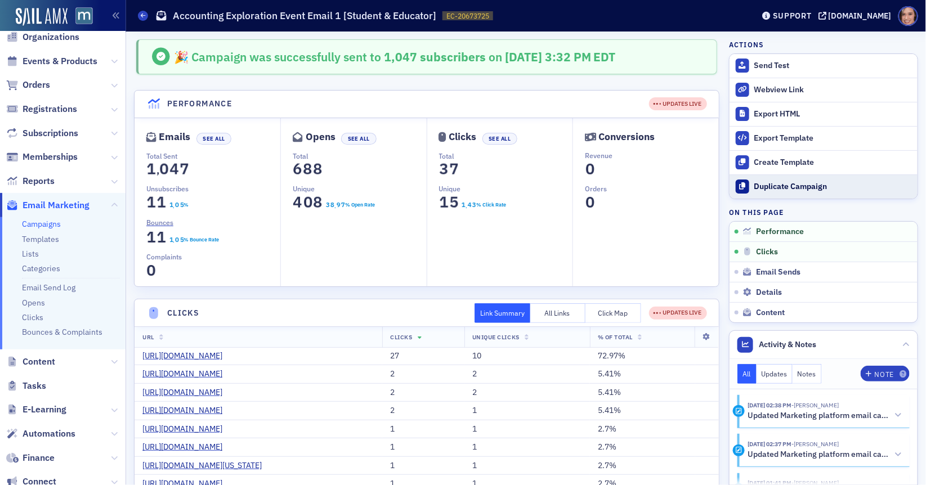
click at [777, 182] on div "Duplicate Campaign" at bounding box center [833, 187] width 158 height 10
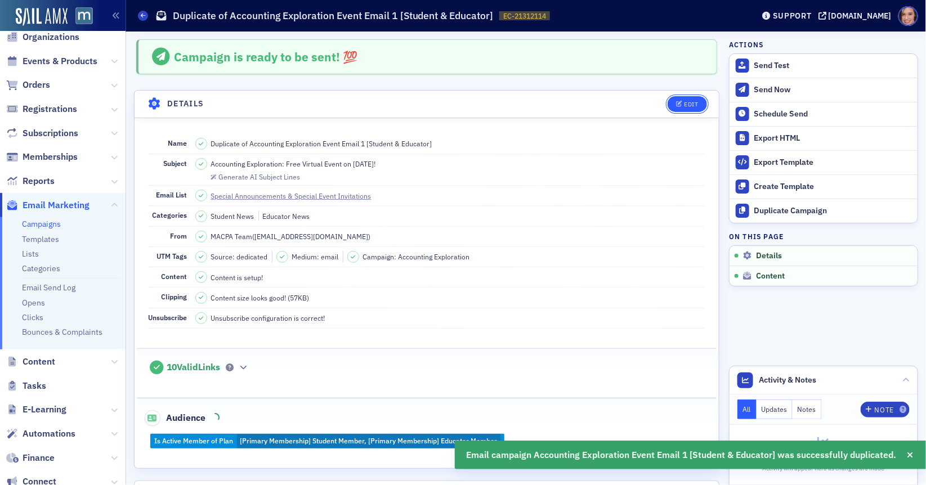
click at [680, 102] on icon "button" at bounding box center [679, 104] width 7 height 6
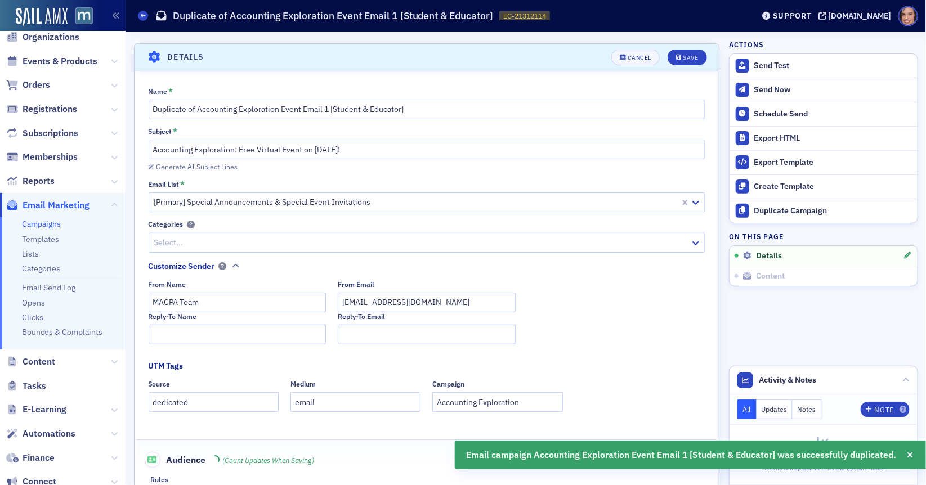
scroll to position [52, 0]
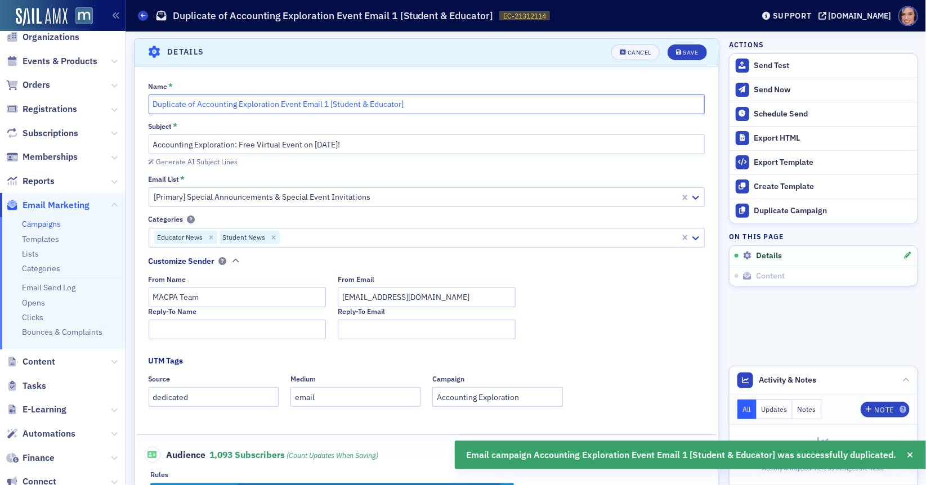
drag, startPoint x: 199, startPoint y: 103, endPoint x: 146, endPoint y: 102, distance: 52.9
click at [146, 102] on div "Name * Duplicate of Accounting Exploration Event Email 1 [Student & Educator] S…" at bounding box center [427, 300] width 584 height 436
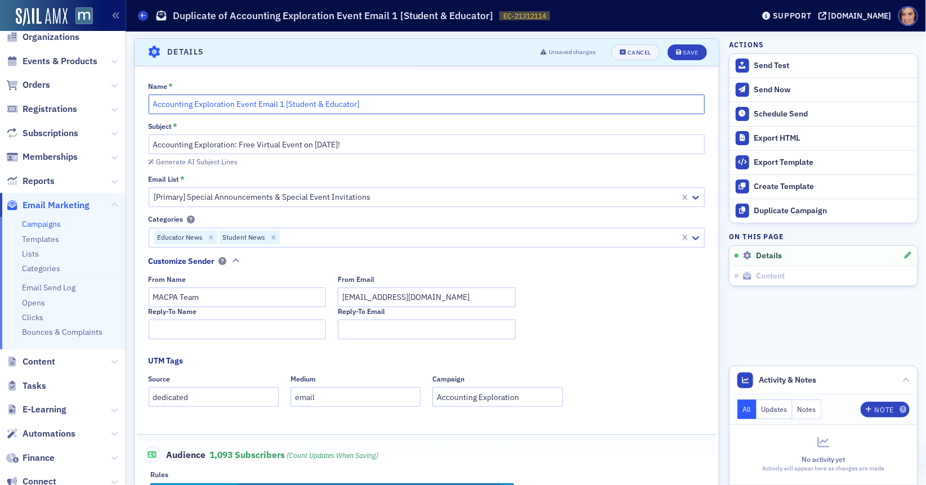
click at [258, 101] on input "Accounting Exploration Event Email 1 [Student & Educator]" at bounding box center [427, 105] width 557 height 20
type input "Accounting Exploration Event 2025 | Email 1 [Student & Educator]"
click at [361, 150] on input "Accounting Exploration: Free Virtual Event on November 6th!" at bounding box center [427, 145] width 557 height 20
click at [356, 149] on input "Accounting Exploration: Free Virtual Event on November 6th!" at bounding box center [427, 145] width 557 height 20
click at [356, 145] on input "Accounting Exploration: Free Virtual Event on November 6th!" at bounding box center [427, 145] width 557 height 20
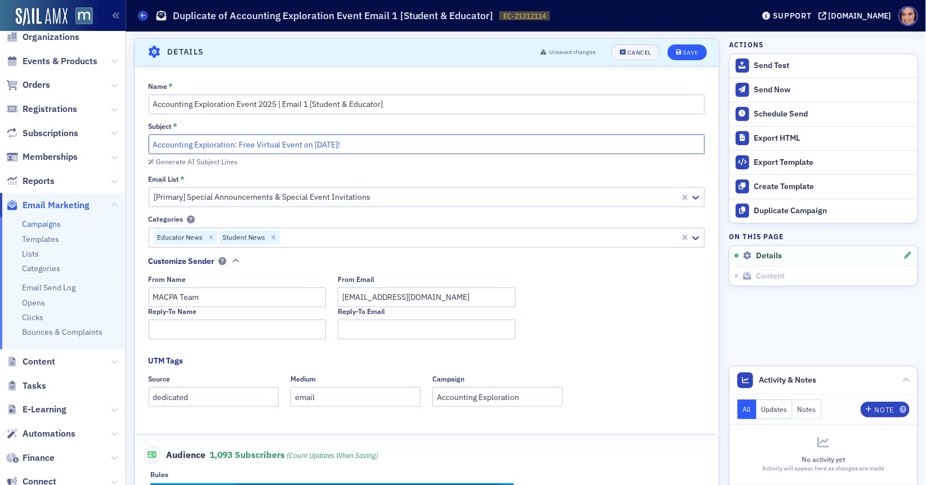
type input "Accounting Exploration: Free Virtual Event on November 5th!"
click at [689, 50] on div "Save" at bounding box center [690, 53] width 15 height 6
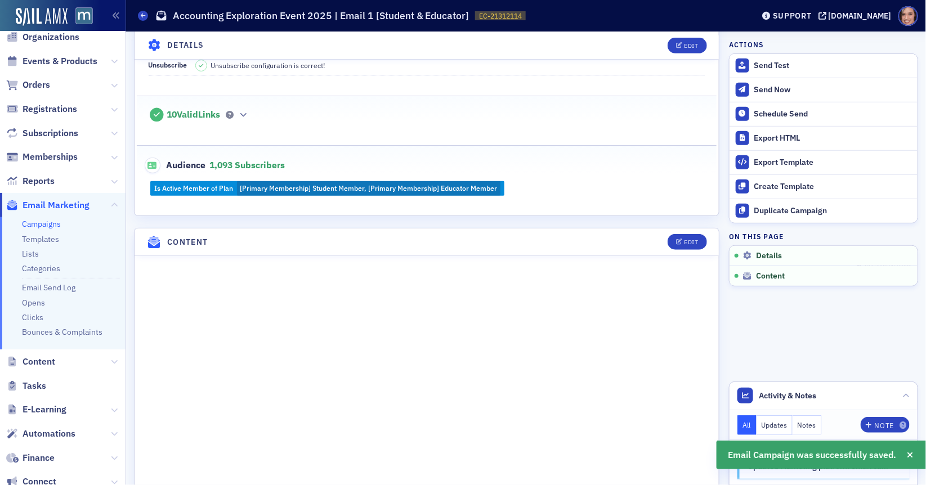
scroll to position [266, 0]
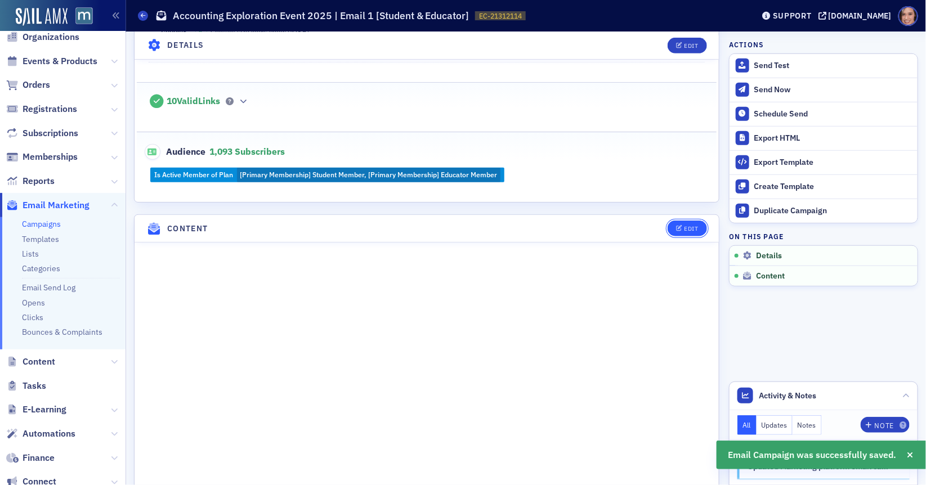
click at [689, 221] on button "Edit" at bounding box center [686, 229] width 39 height 16
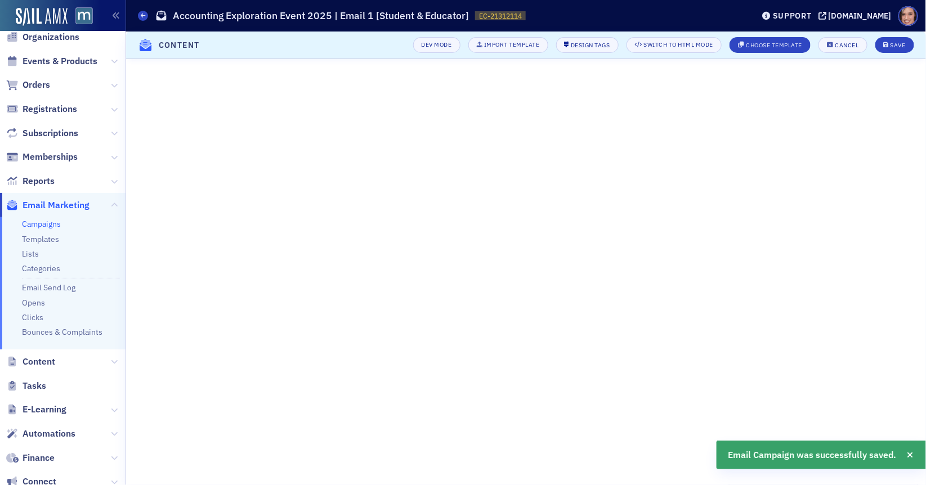
scroll to position [0, 0]
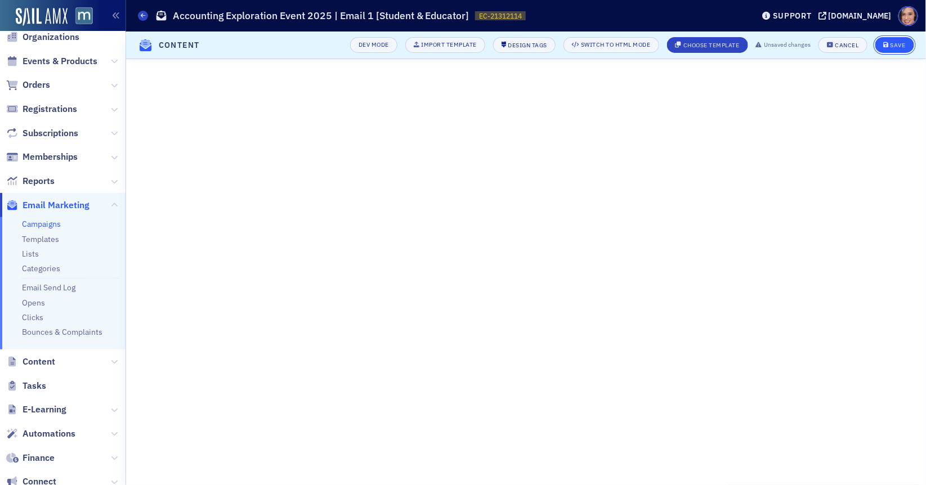
click at [912, 44] on button "Save" at bounding box center [894, 45] width 39 height 16
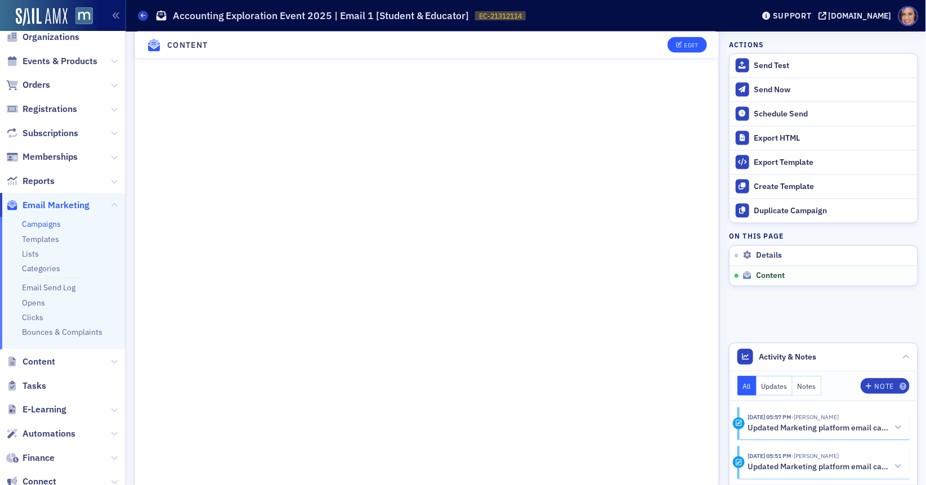
scroll to position [558, 0]
click at [680, 47] on icon "button" at bounding box center [679, 45] width 7 height 6
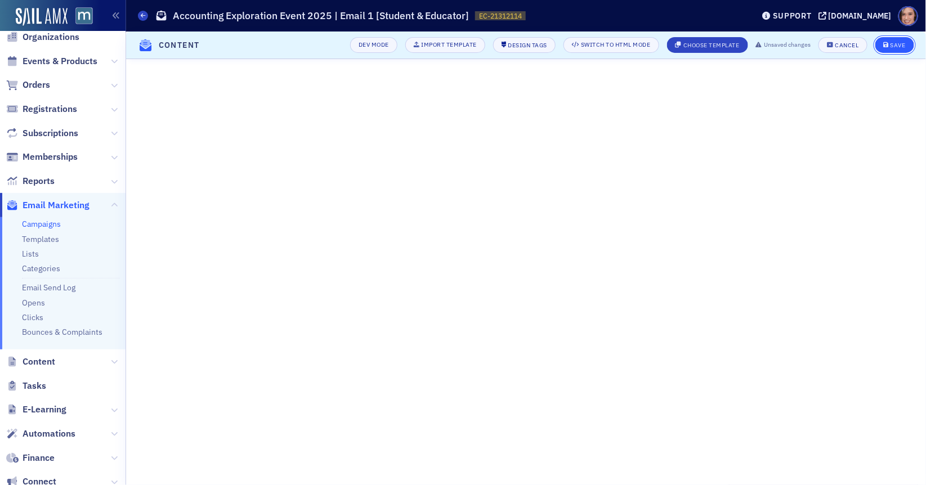
click at [889, 47] on span "Save" at bounding box center [895, 45] width 22 height 6
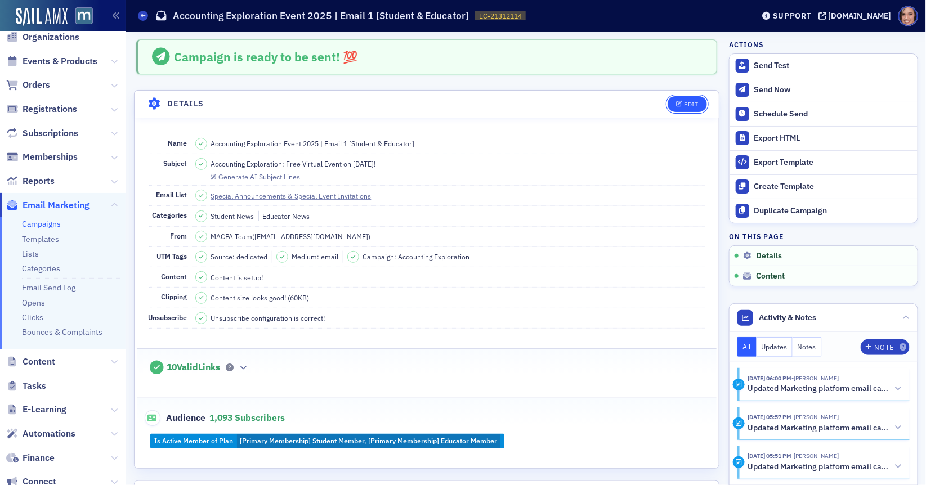
click at [683, 106] on button "Edit" at bounding box center [686, 104] width 39 height 16
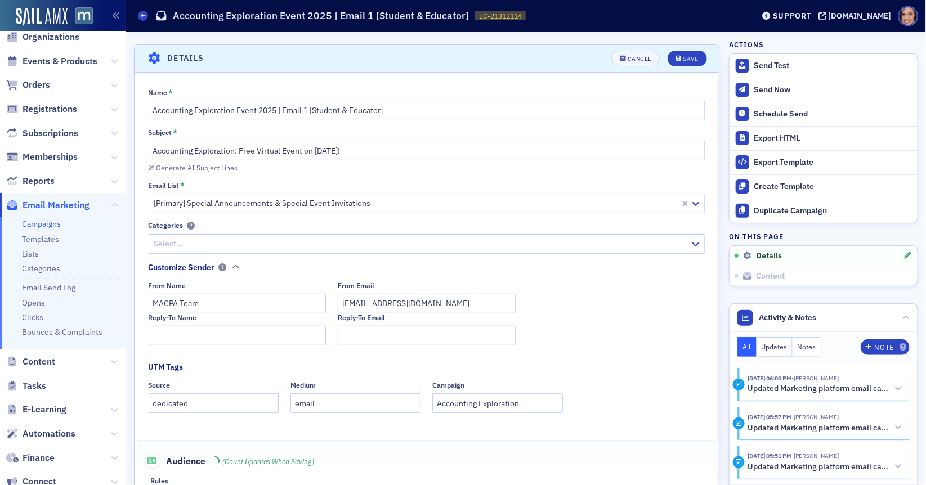
scroll to position [52, 0]
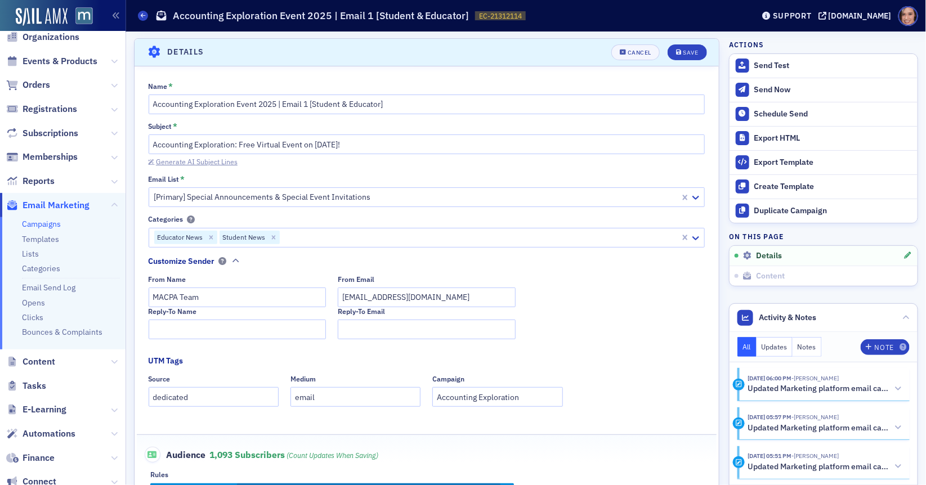
click at [207, 160] on div "Generate AI Subject Lines" at bounding box center [197, 162] width 82 height 6
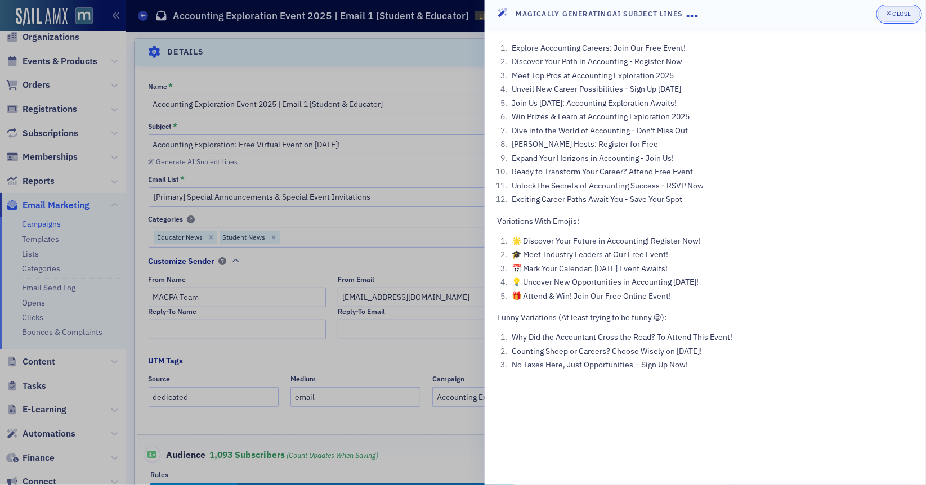
click at [904, 16] on div "Close" at bounding box center [902, 14] width 19 height 6
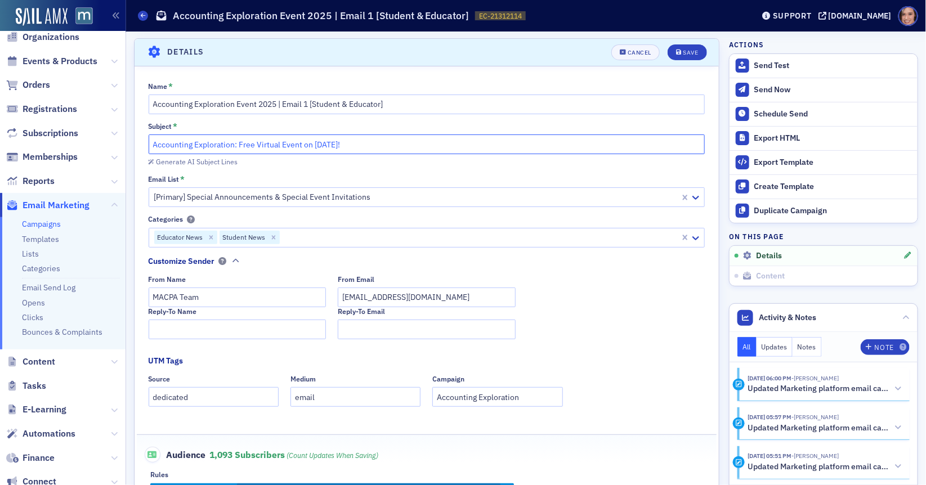
drag, startPoint x: 315, startPoint y: 142, endPoint x: 399, endPoint y: 141, distance: 84.4
click at [399, 141] on input "Accounting Exploration: Free Virtual Event on November 5th!" at bounding box center [427, 145] width 557 height 20
click at [151, 146] on input "Accounting Exploration: Free Virtual Event on November 5th!" at bounding box center [427, 145] width 557 height 20
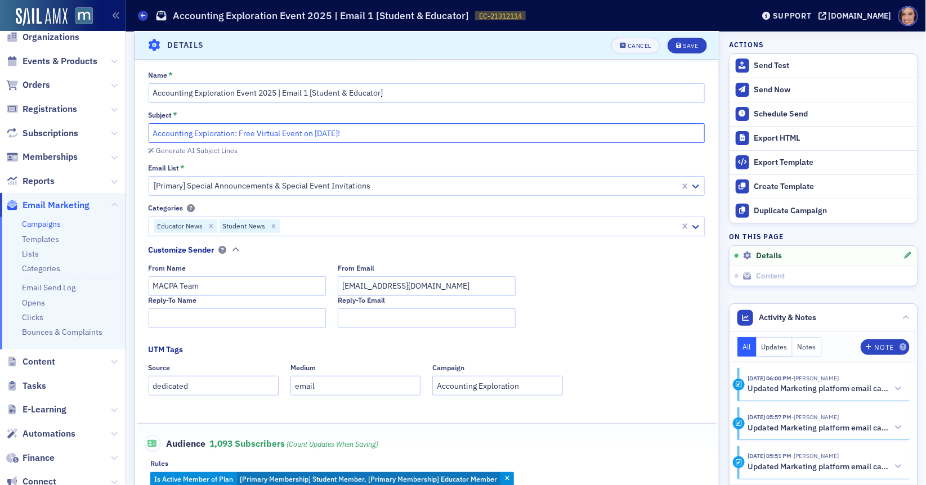
scroll to position [66, 0]
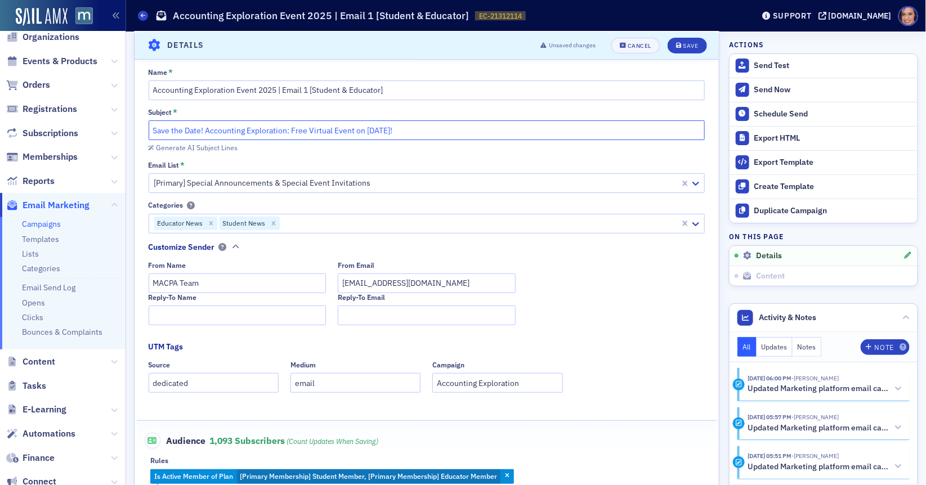
drag, startPoint x: 357, startPoint y: 129, endPoint x: 467, endPoint y: 129, distance: 109.7
click at [467, 129] on input "Save the Date! Accounting Exploration: Free Virtual Event on November 5th!" at bounding box center [427, 130] width 557 height 20
click at [356, 131] on input "Save the Date! Accounting Exploration: Free Virtual Event, Nov. 5" at bounding box center [427, 130] width 557 height 20
type input "Save the Date! Accounting Exploration: Free Virtual Event on Nov. 5"
click at [690, 43] on div "Save" at bounding box center [690, 45] width 15 height 6
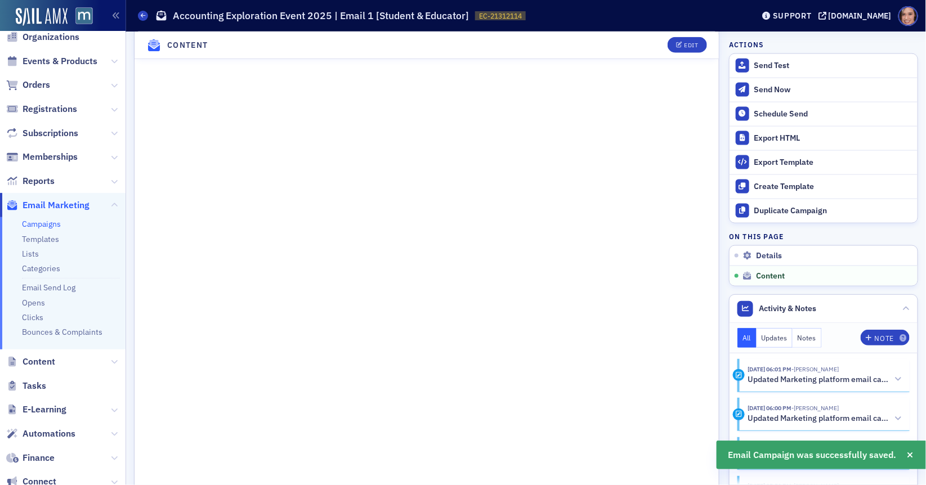
scroll to position [637, 0]
click at [679, 43] on icon "button" at bounding box center [679, 45] width 7 height 6
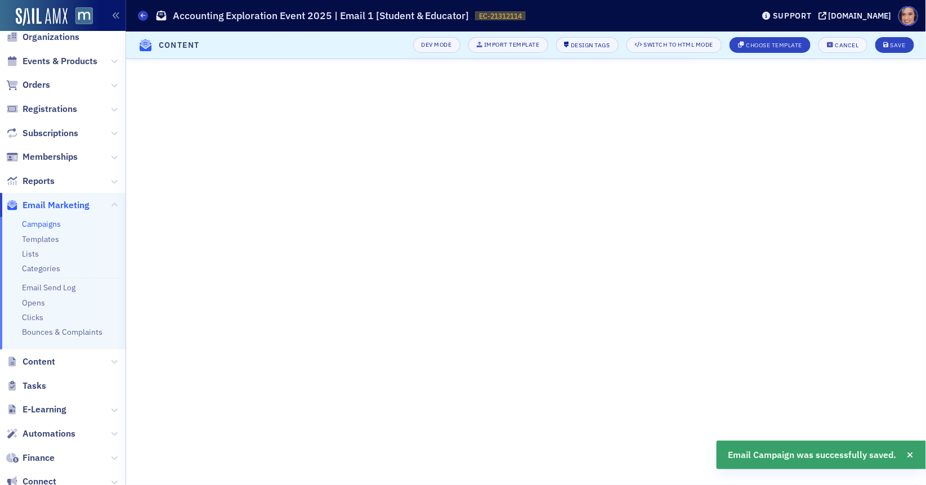
scroll to position [0, 0]
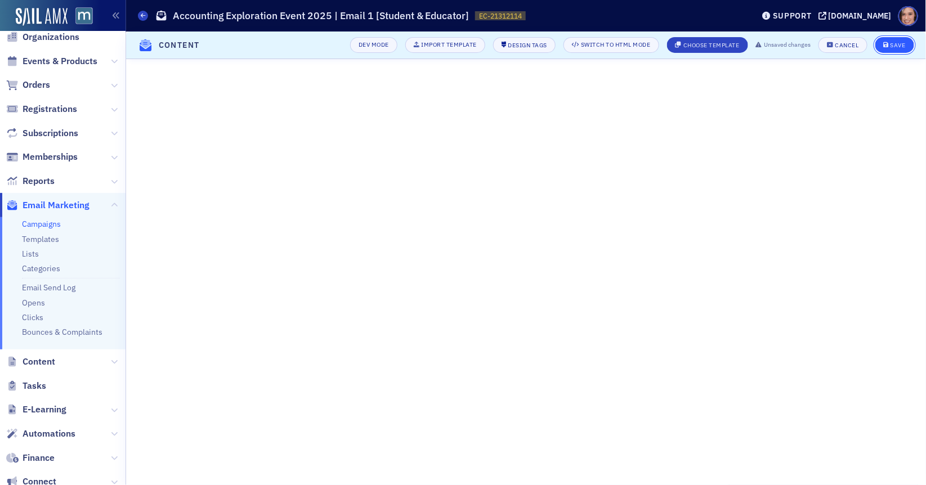
click at [898, 43] on div "Save" at bounding box center [897, 45] width 15 height 6
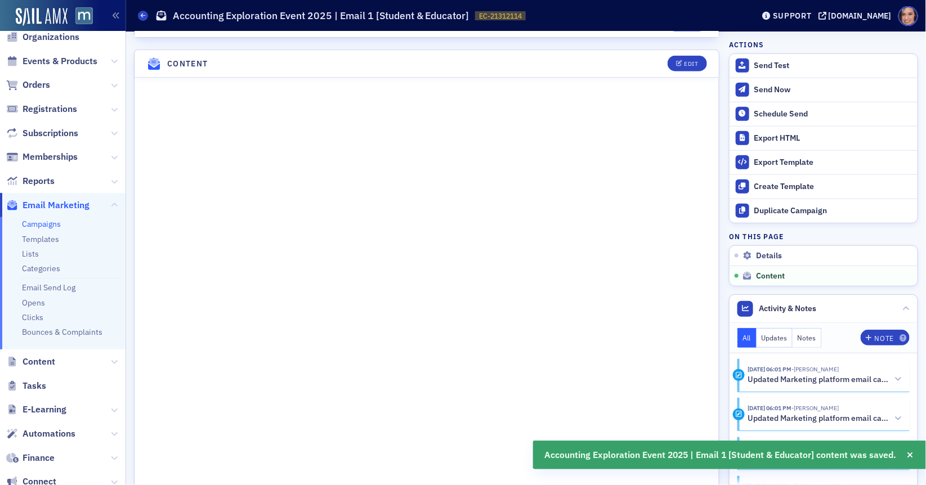
scroll to position [438, 0]
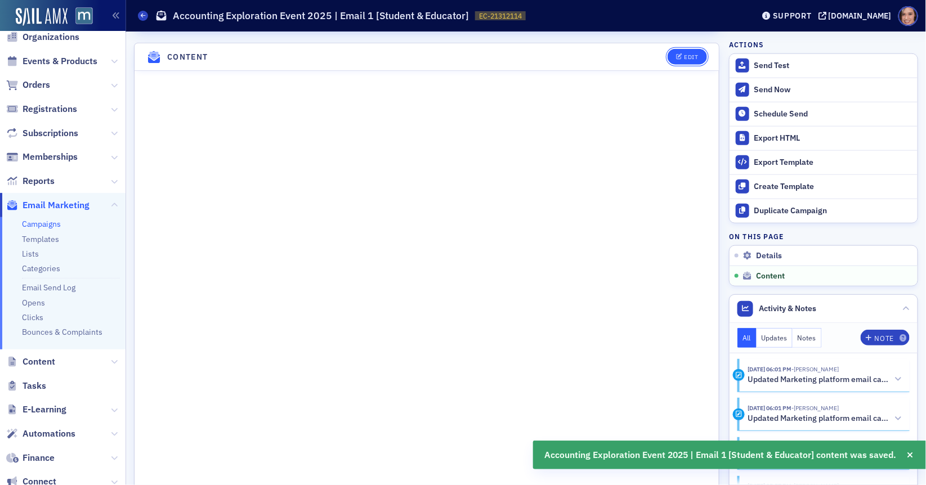
click at [695, 49] on button "Edit" at bounding box center [686, 57] width 39 height 16
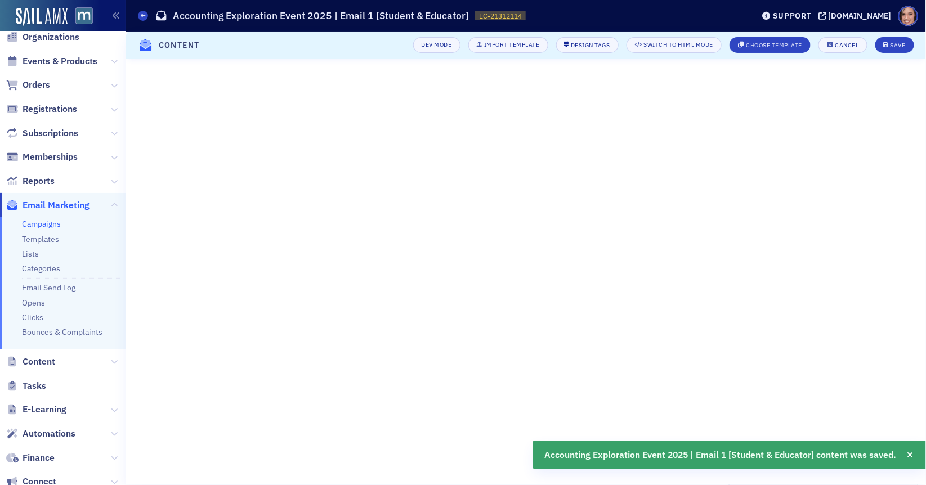
scroll to position [0, 0]
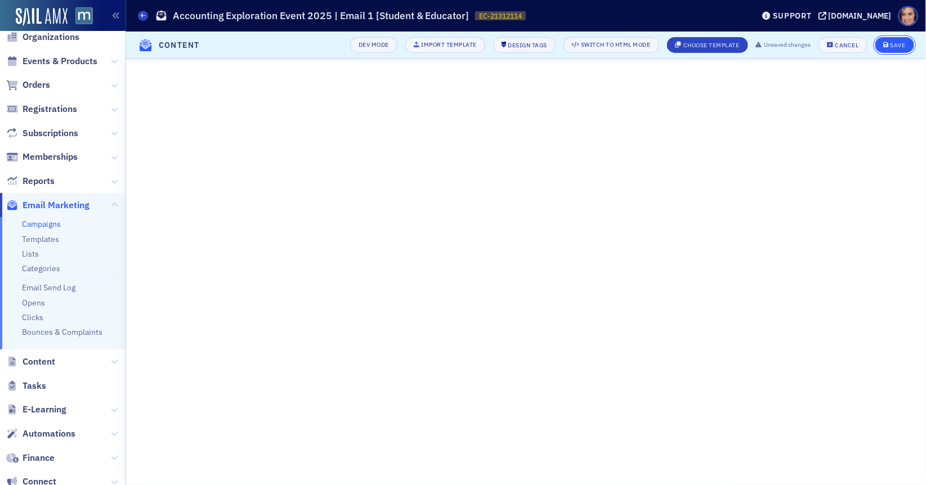
click at [898, 48] on div "Save" at bounding box center [897, 45] width 15 height 6
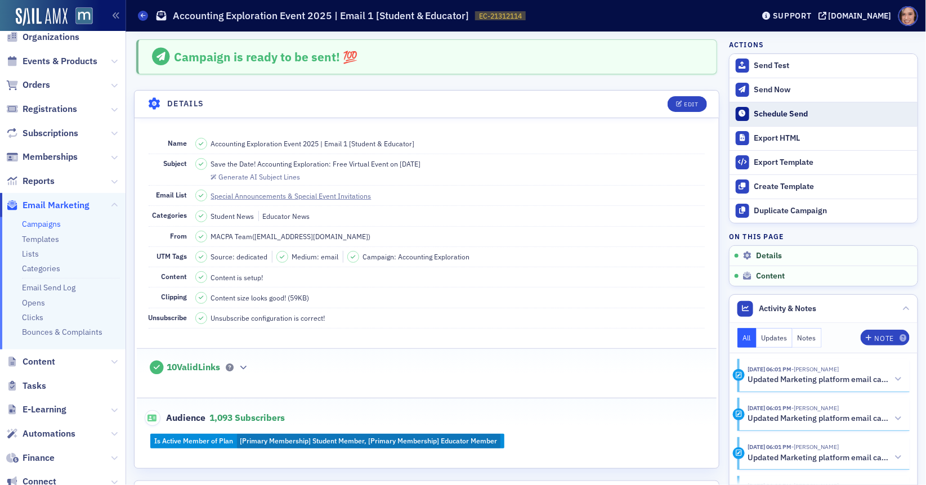
click at [792, 107] on button "Schedule Send" at bounding box center [823, 114] width 188 height 24
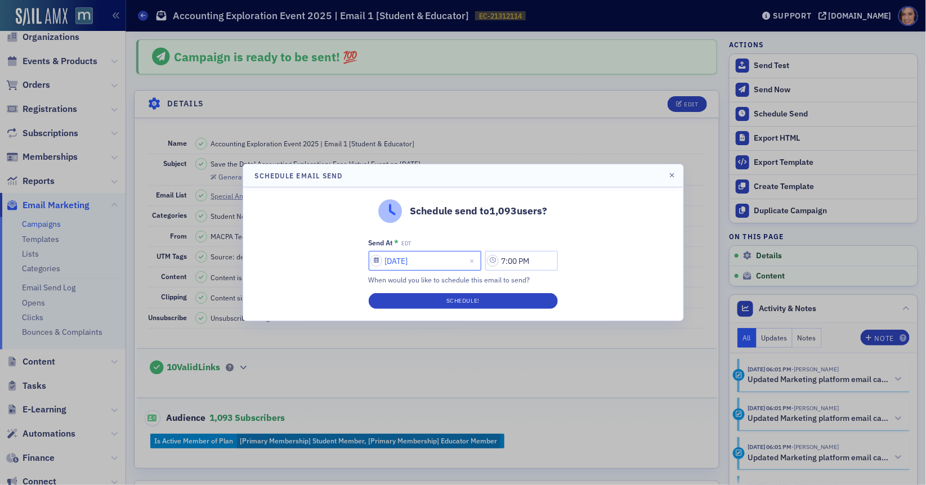
click at [397, 265] on input "09/18/2025" at bounding box center [425, 261] width 113 height 20
select select "8"
select select "2025"
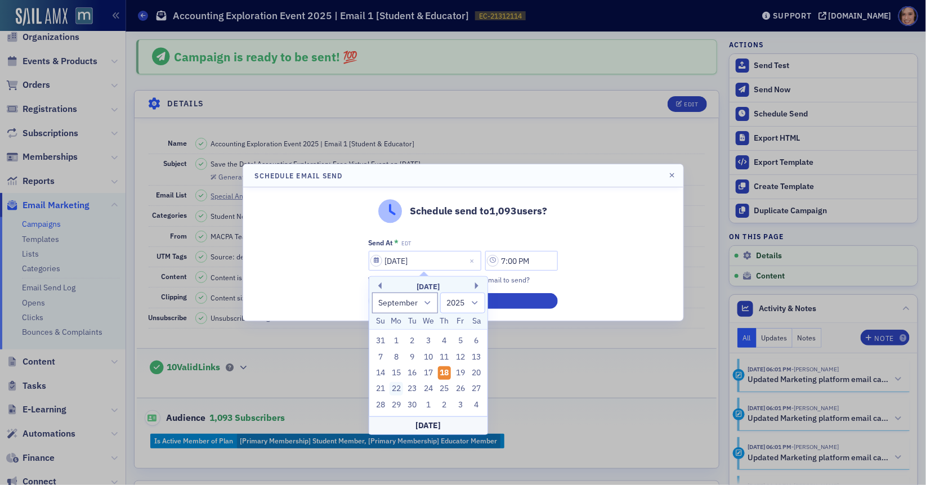
click at [395, 384] on div "22" at bounding box center [396, 389] width 14 height 14
type input "09/22/2025"
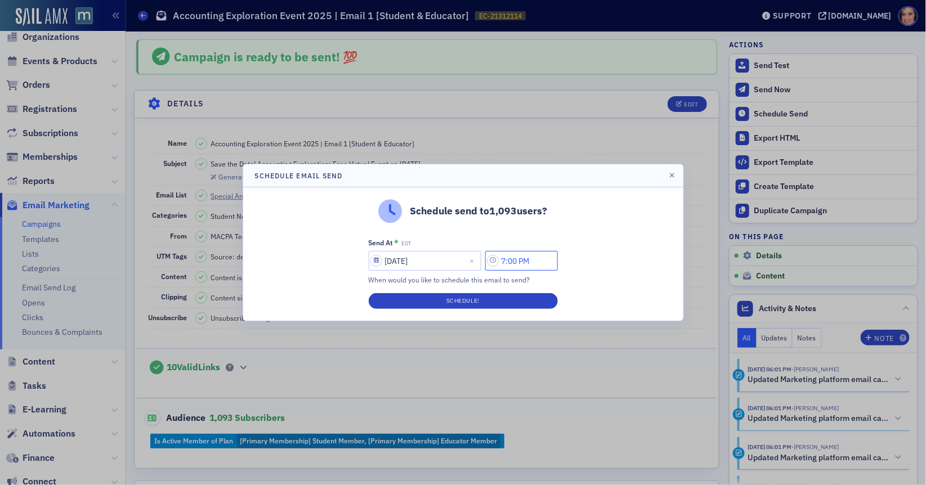
click at [517, 261] on input "7:00 PM" at bounding box center [521, 261] width 73 height 20
click at [510, 259] on input "7:00 PM" at bounding box center [521, 261] width 73 height 20
click at [537, 262] on input "11:00 PM" at bounding box center [521, 261] width 73 height 20
click at [371, 263] on div at bounding box center [369, 261] width 24 height 14
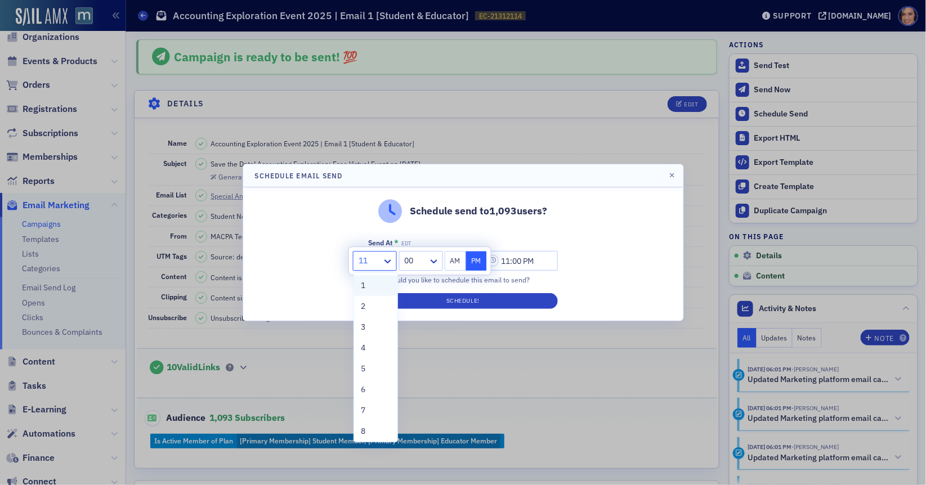
click at [369, 288] on div "1" at bounding box center [376, 286] width 30 height 12
type input "1:00 PM"
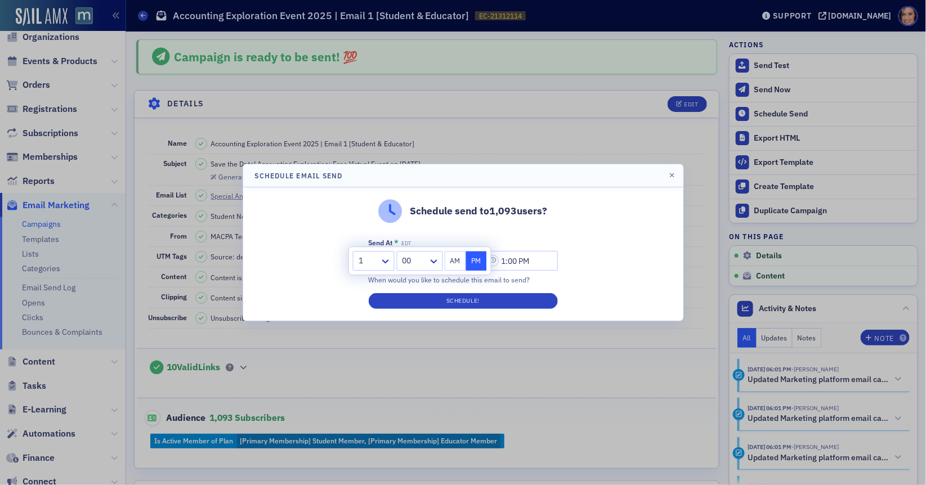
click at [571, 285] on div "Schedule send to 1,093 users? Send At * EDT 09/22/2025 1:00 PM When would you l…" at bounding box center [463, 253] width 440 height 133
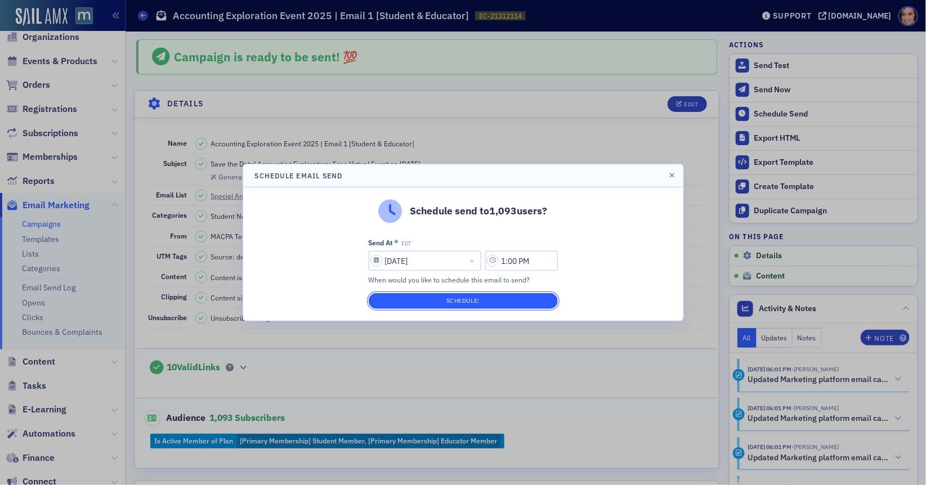
click at [529, 298] on button "Schedule!" at bounding box center [463, 301] width 189 height 16
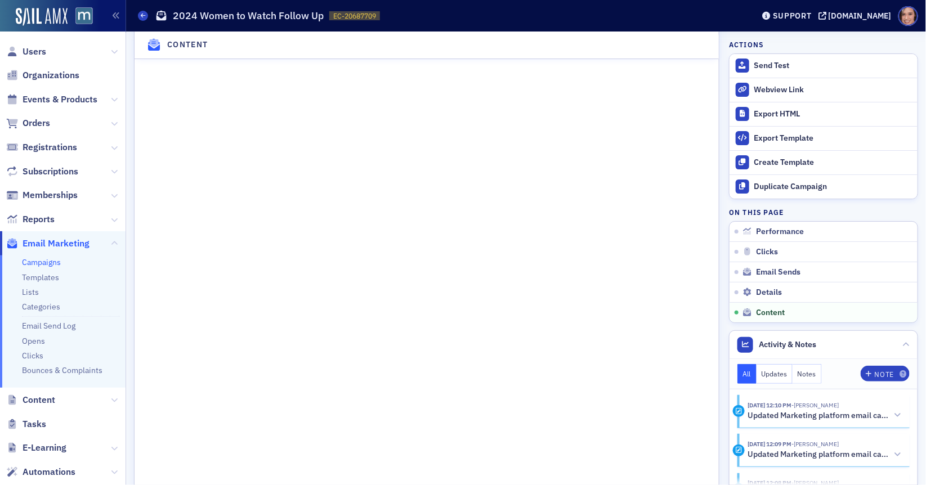
scroll to position [1639, 0]
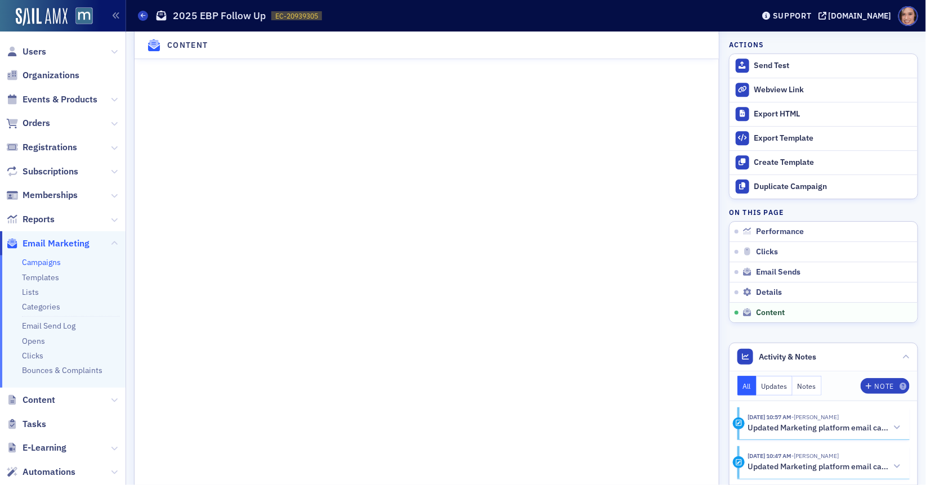
scroll to position [1553, 0]
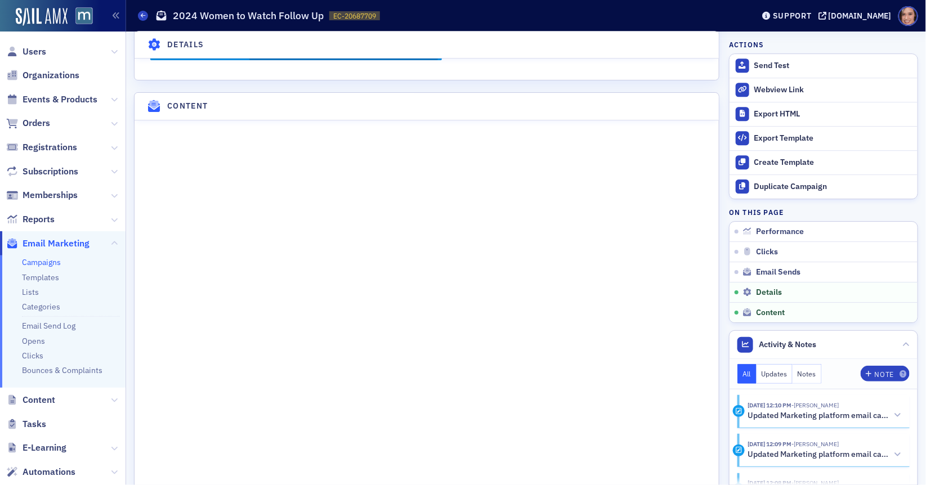
scroll to position [1304, 0]
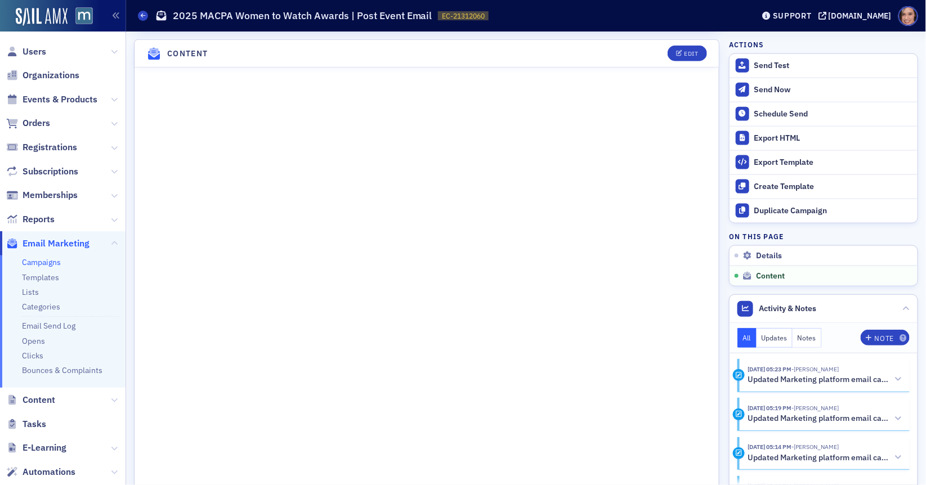
scroll to position [616, 0]
